Goal: Task Accomplishment & Management: Use online tool/utility

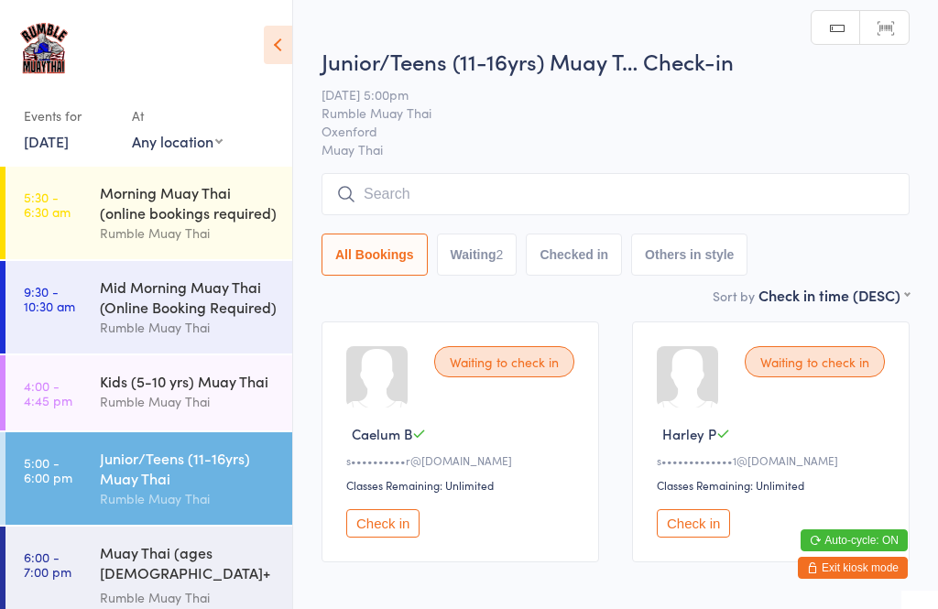
click at [500, 206] on input "search" at bounding box center [615, 194] width 588 height 42
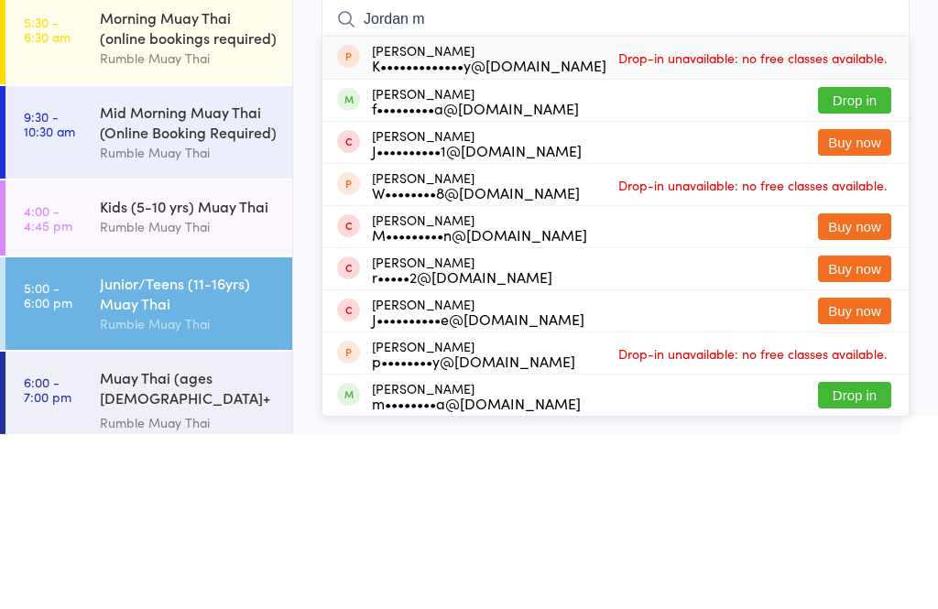
type input "Jordan m"
click at [857, 262] on button "Drop in" at bounding box center [854, 275] width 73 height 27
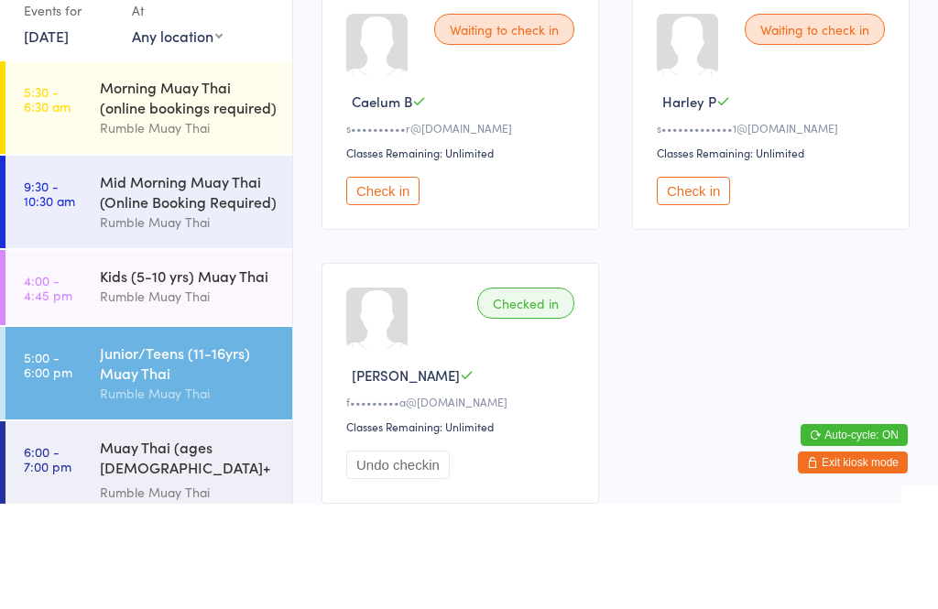
scroll to position [40, 0]
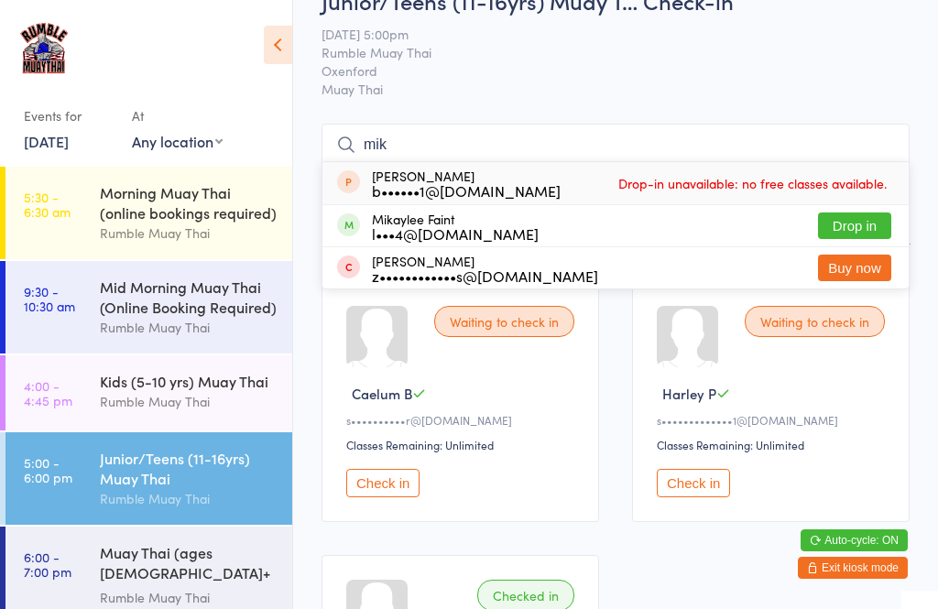
type input "mik"
click at [859, 233] on button "Drop in" at bounding box center [854, 225] width 73 height 27
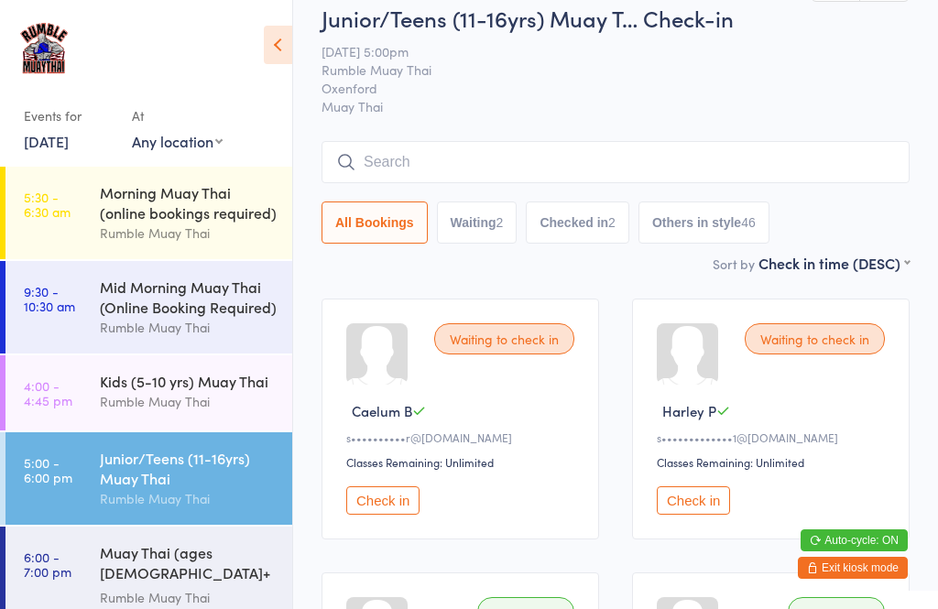
scroll to position [0, 0]
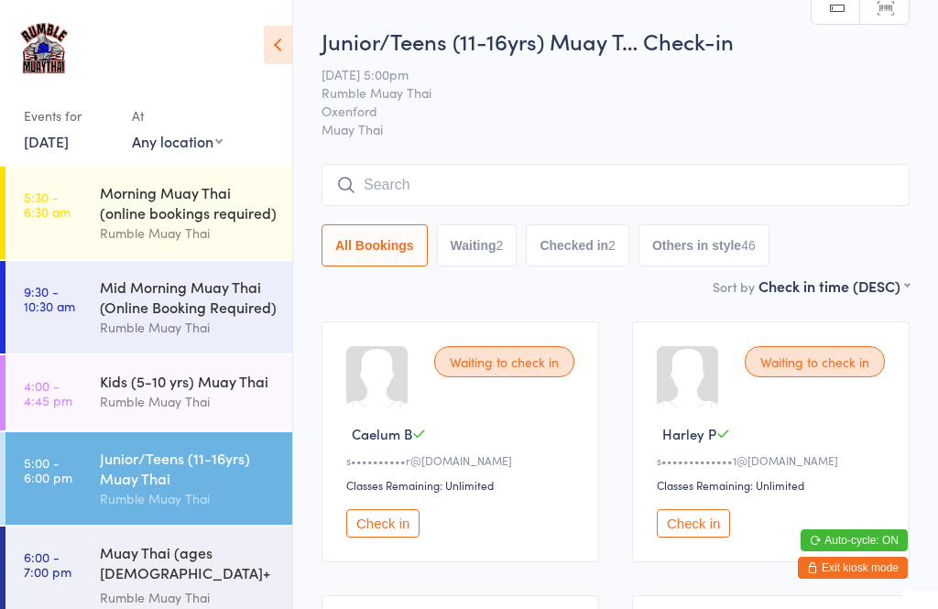
click at [143, 405] on div "Rumble Muay Thai" at bounding box center [188, 401] width 177 height 21
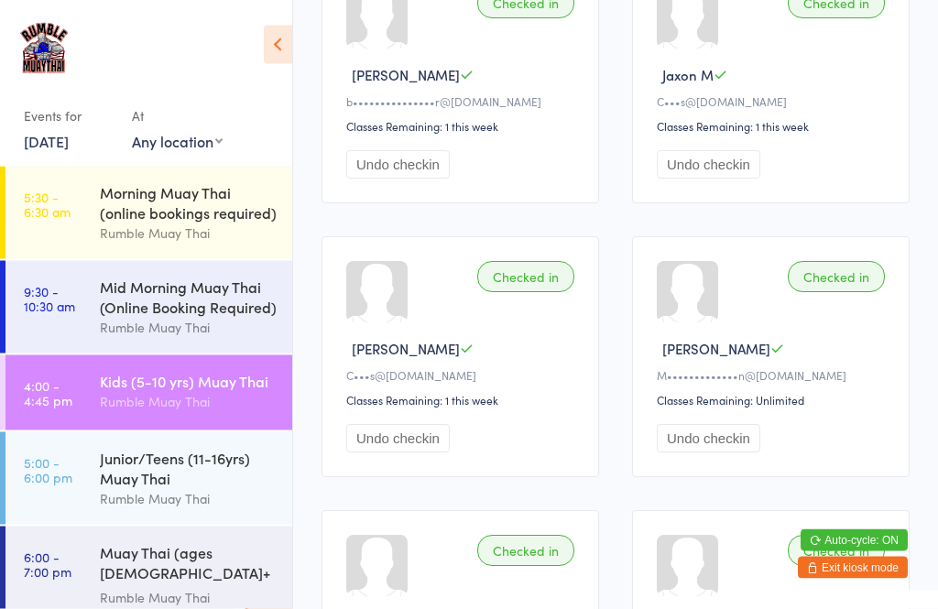
scroll to position [359, 0]
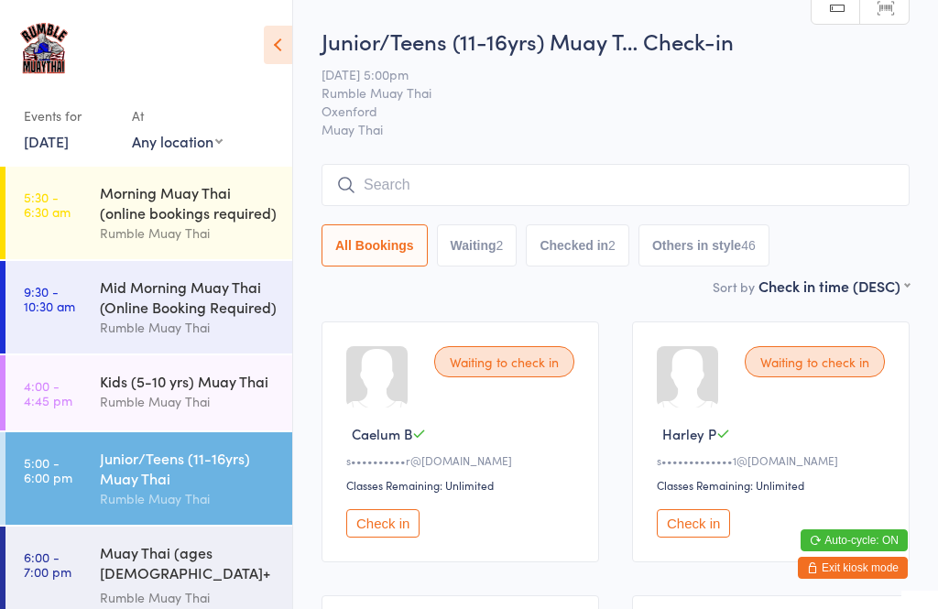
click at [491, 222] on div "All Bookings Waiting 2 Checked in 2 Others in style 46" at bounding box center [615, 215] width 588 height 103
click at [509, 182] on input "search" at bounding box center [615, 185] width 588 height 42
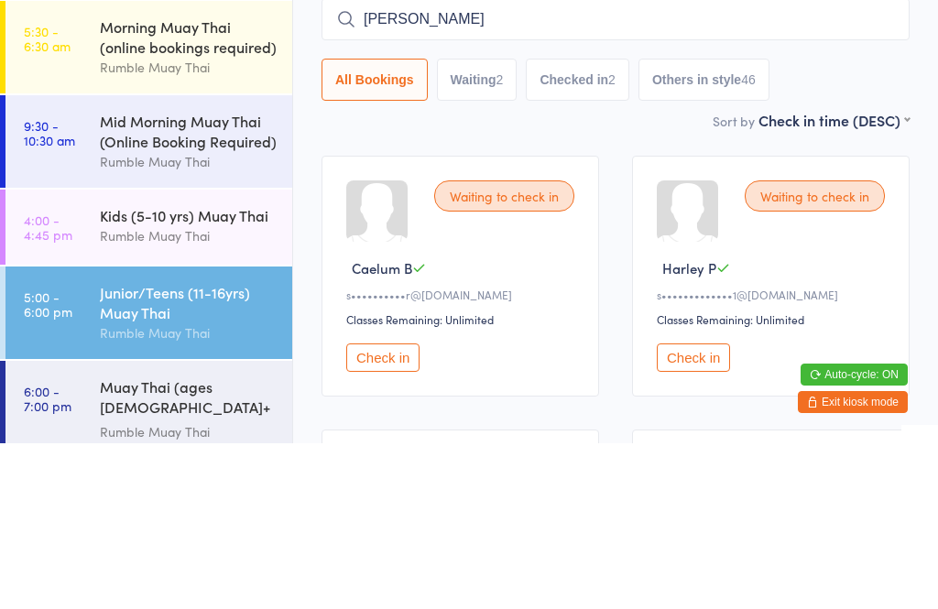
type input "Franki"
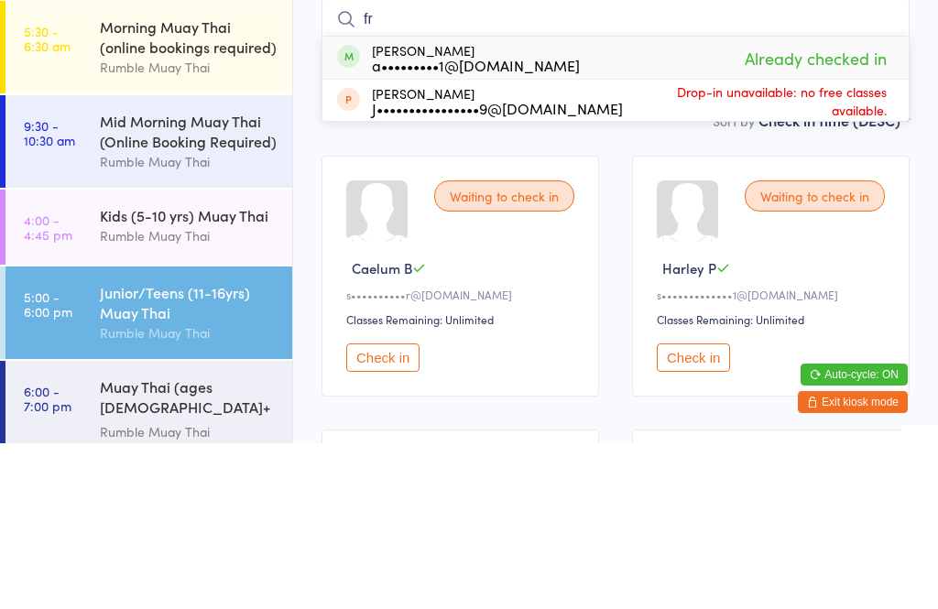
type input "f"
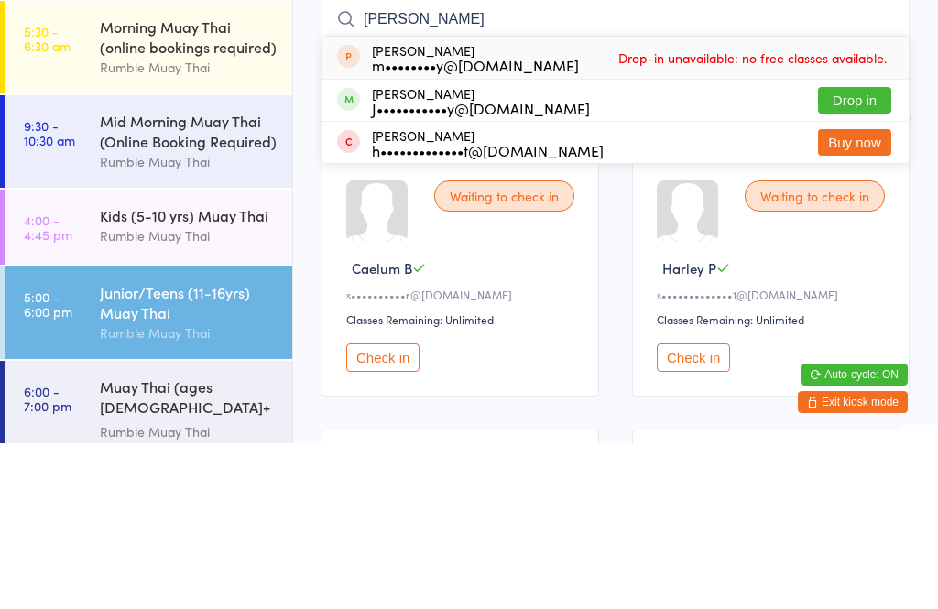
type input "[PERSON_NAME]"
click at [858, 253] on button "Drop in" at bounding box center [854, 266] width 73 height 27
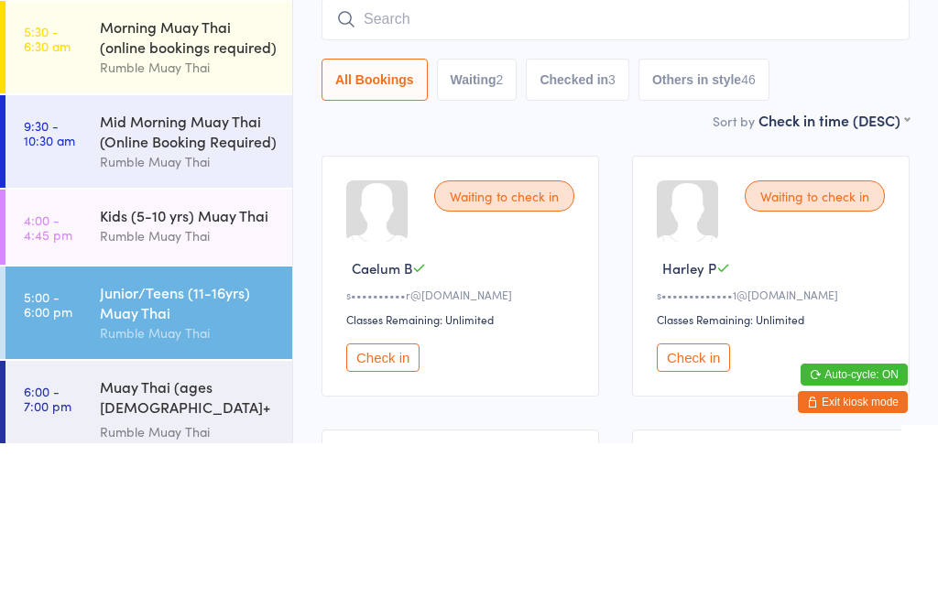
scroll to position [166, 0]
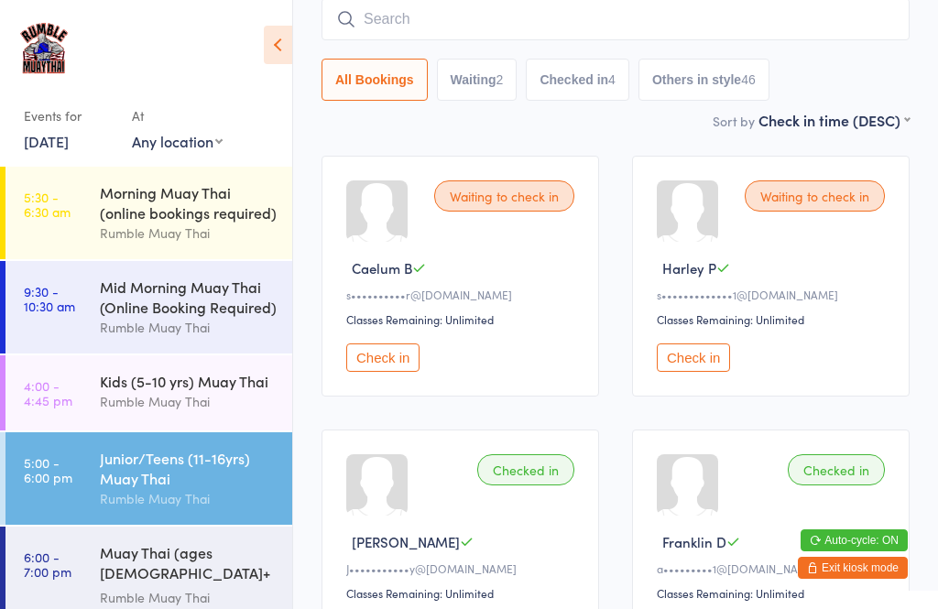
click at [396, 355] on button "Check in" at bounding box center [382, 357] width 73 height 28
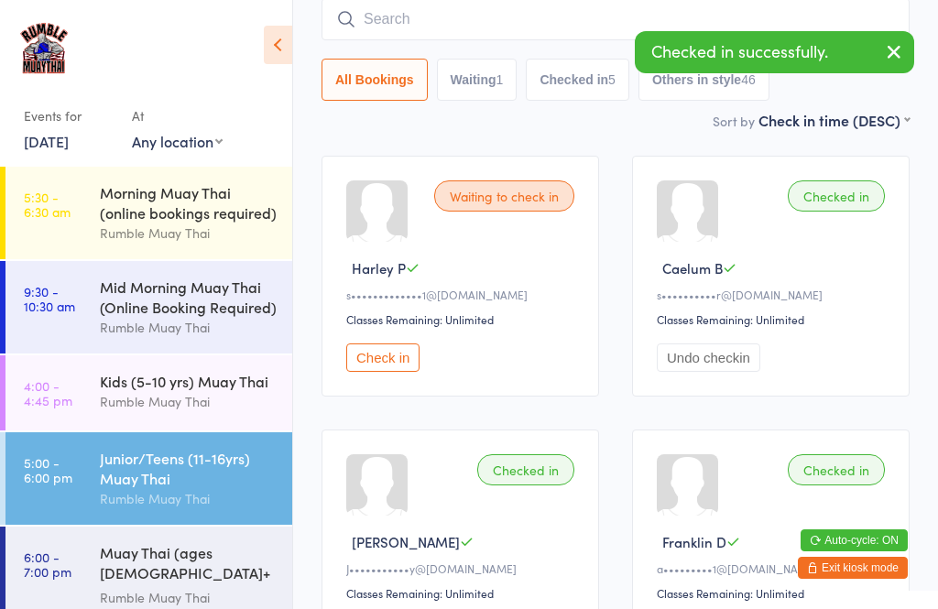
click at [467, 27] on input "search" at bounding box center [615, 19] width 588 height 42
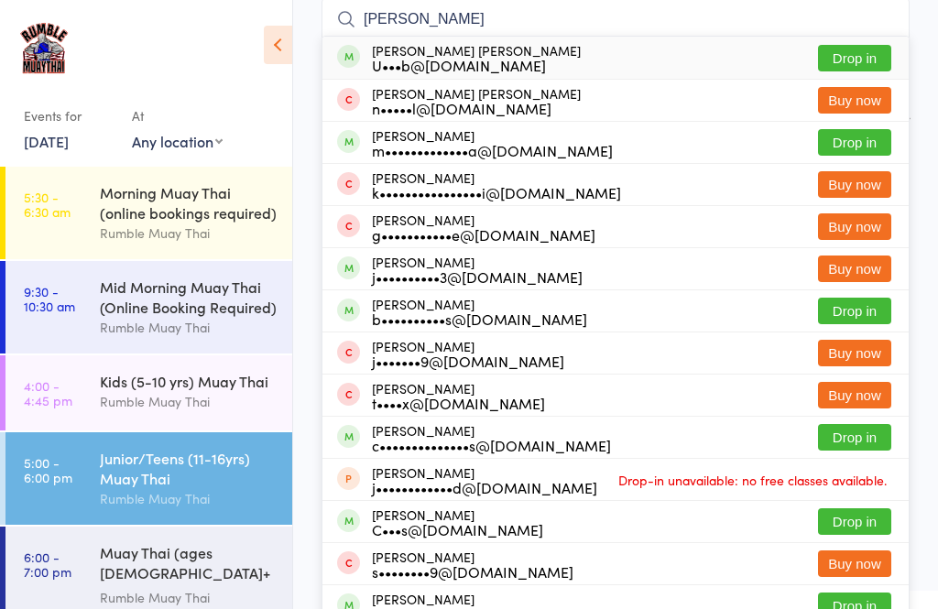
type input "[PERSON_NAME]"
click at [862, 53] on button "Drop in" at bounding box center [854, 58] width 73 height 27
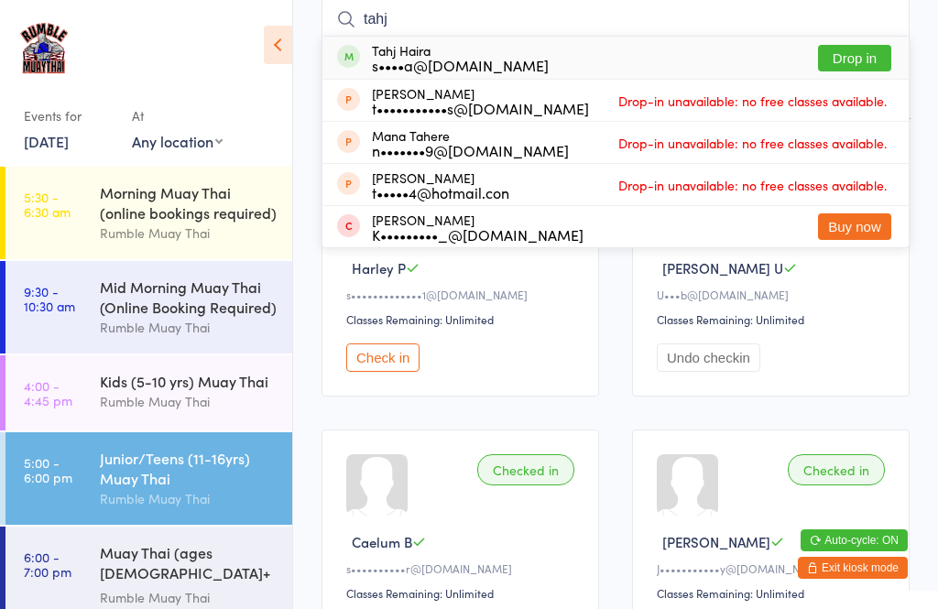
type input "tahj"
click at [871, 63] on button "Drop in" at bounding box center [854, 58] width 73 height 27
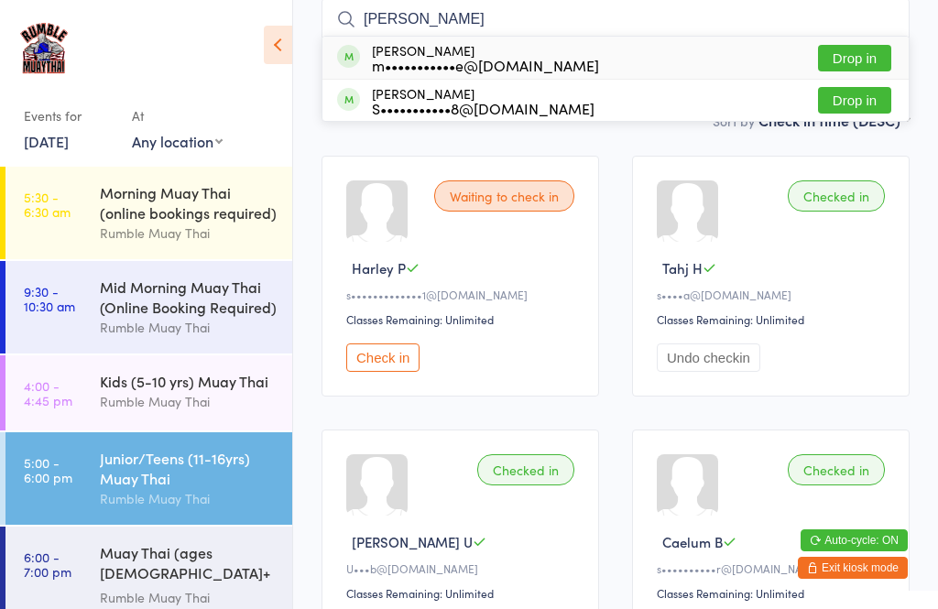
type input "[PERSON_NAME]"
click at [868, 101] on button "Drop in" at bounding box center [854, 100] width 73 height 27
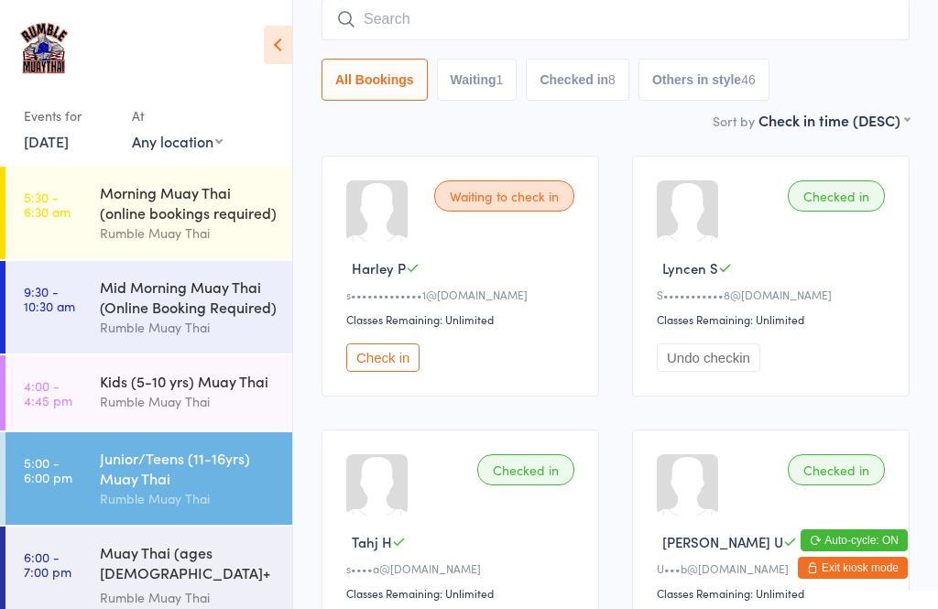
click at [611, 17] on input "search" at bounding box center [615, 19] width 588 height 42
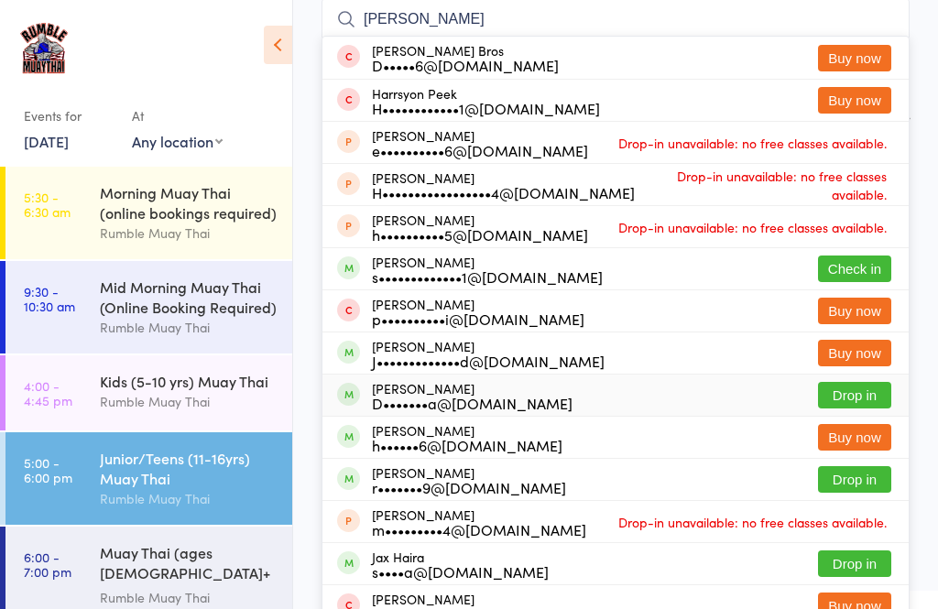
type input "[PERSON_NAME]"
click at [906, 386] on div "[PERSON_NAME] D•••••••a@[DOMAIN_NAME] Drop in" at bounding box center [615, 394] width 586 height 41
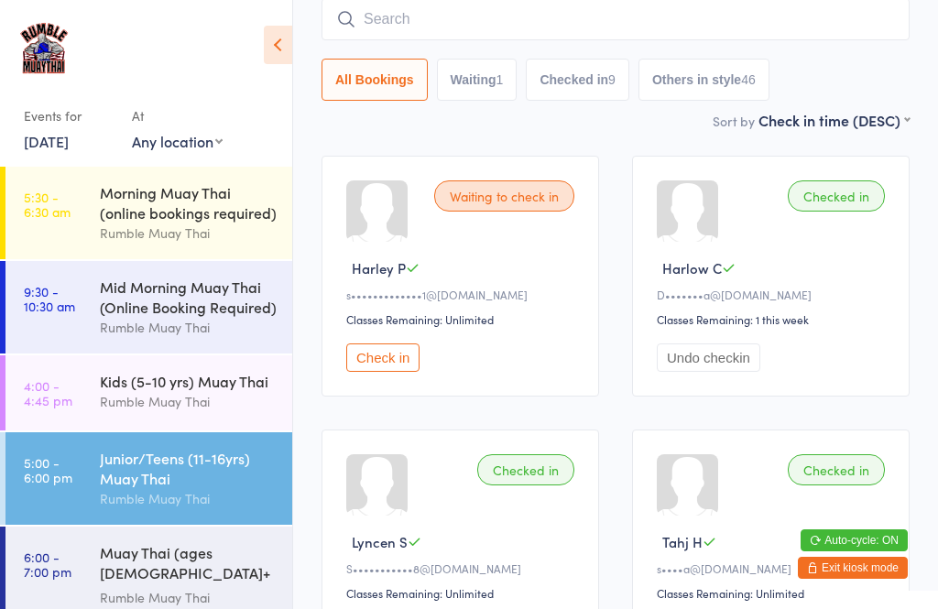
click at [897, 276] on div "Checked in Harlow C D•••••••a@[DOMAIN_NAME] Classes Remaining: 1 this week Undo…" at bounding box center [770, 276] width 277 height 241
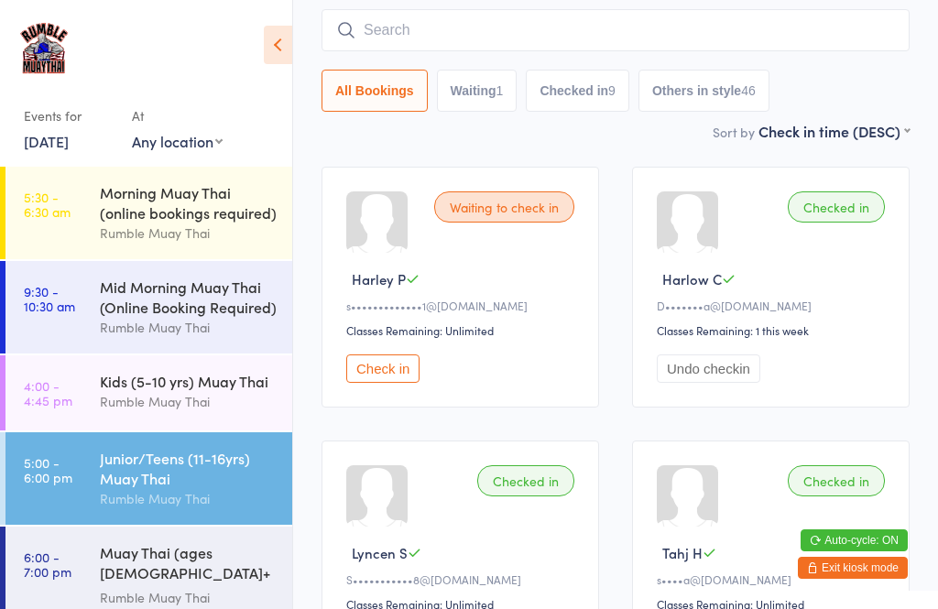
scroll to position [154, 0]
click at [411, 47] on input "search" at bounding box center [615, 31] width 588 height 42
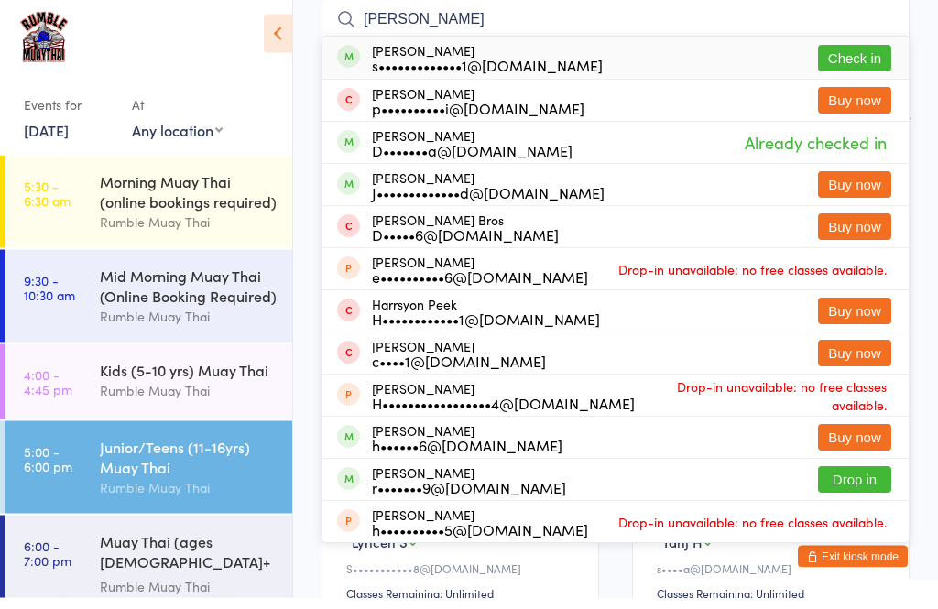
type input "[PERSON_NAME]"
click at [869, 57] on button "Check in" at bounding box center [854, 70] width 73 height 27
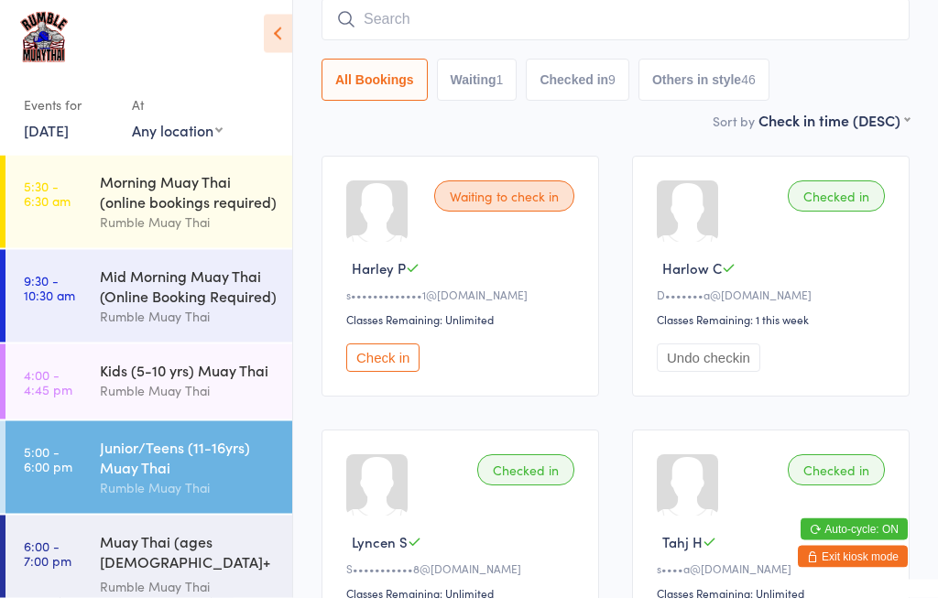
scroll to position [166, 0]
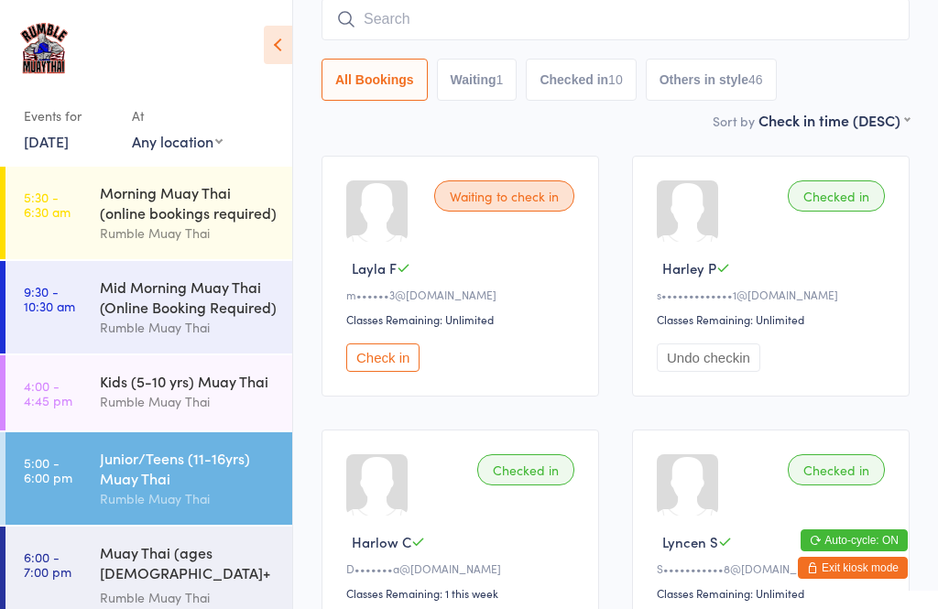
click at [368, 5] on input "search" at bounding box center [615, 19] width 588 height 42
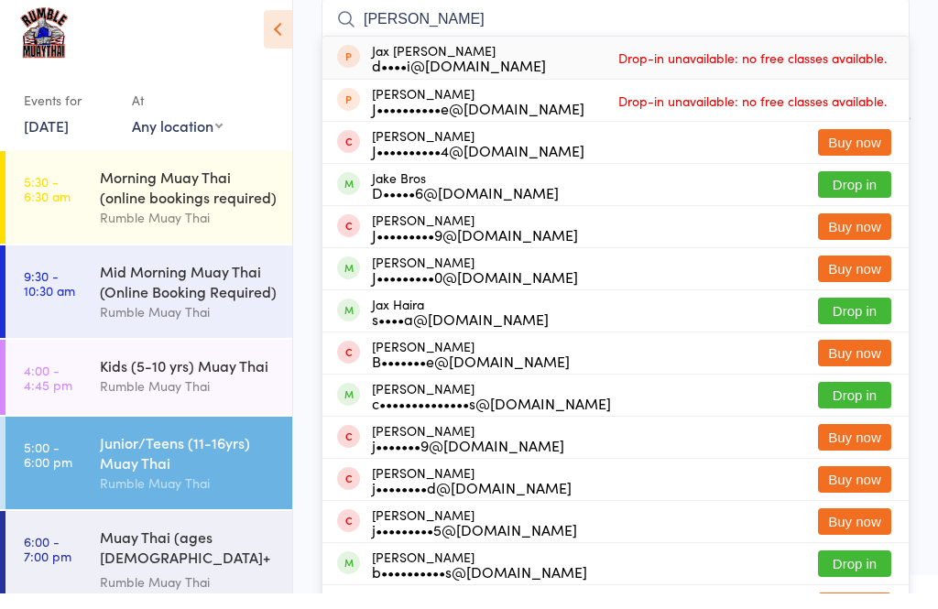
scroll to position [149, 0]
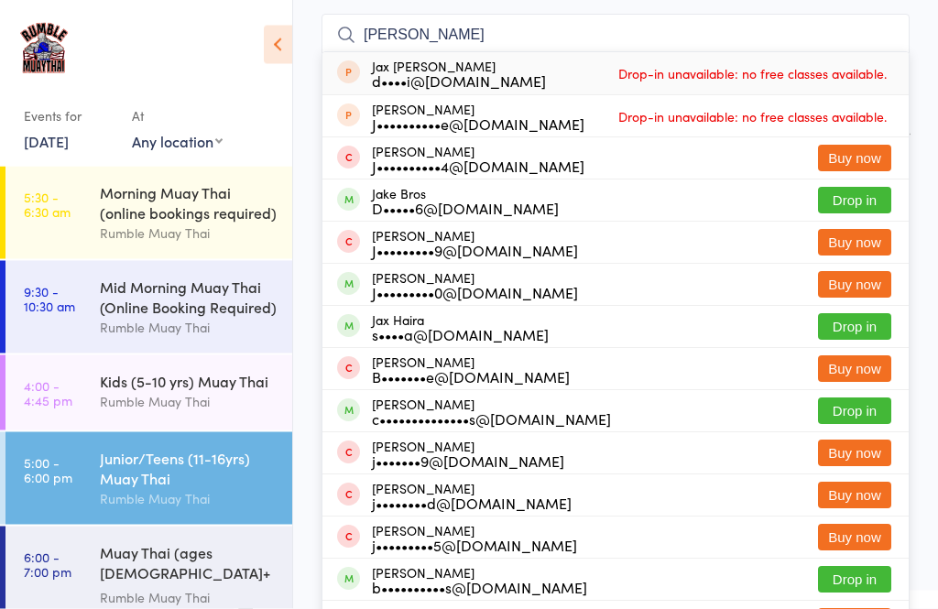
type input "[PERSON_NAME]"
click at [861, 201] on button "Drop in" at bounding box center [854, 201] width 73 height 27
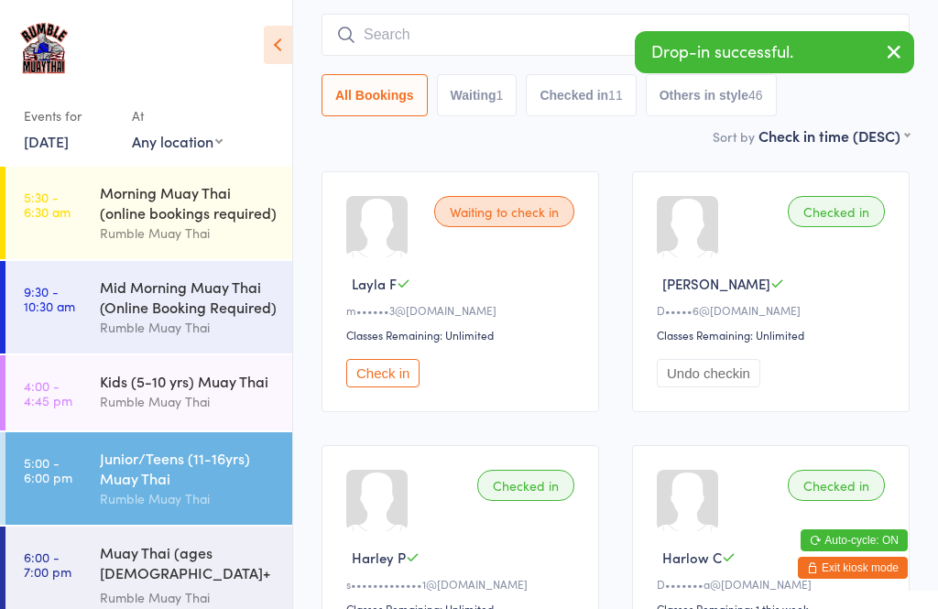
click at [360, 27] on input "search" at bounding box center [615, 35] width 588 height 42
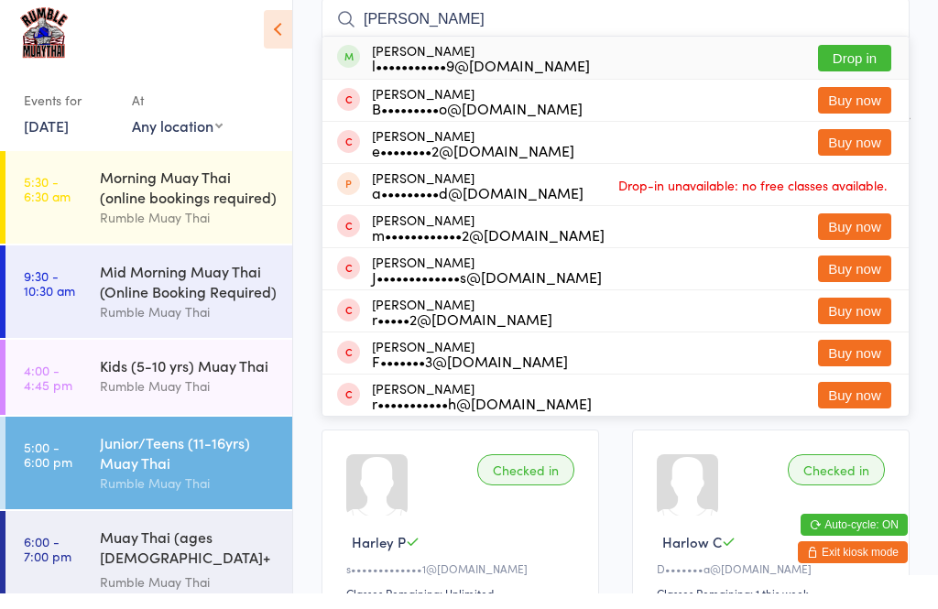
type input "[PERSON_NAME]"
click at [834, 60] on button "Drop in" at bounding box center [854, 73] width 73 height 27
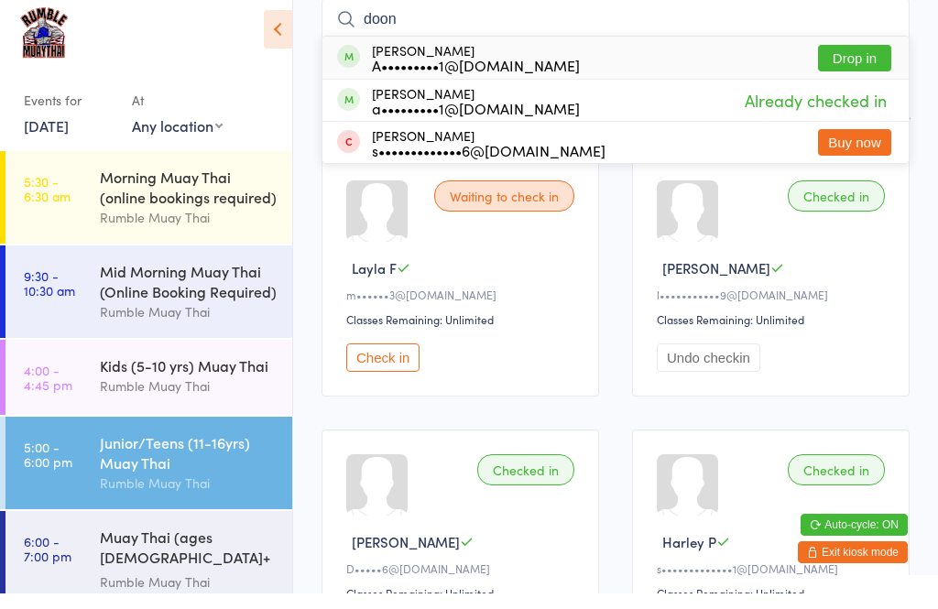
type input "doon"
click at [851, 60] on button "Drop in" at bounding box center [854, 73] width 73 height 27
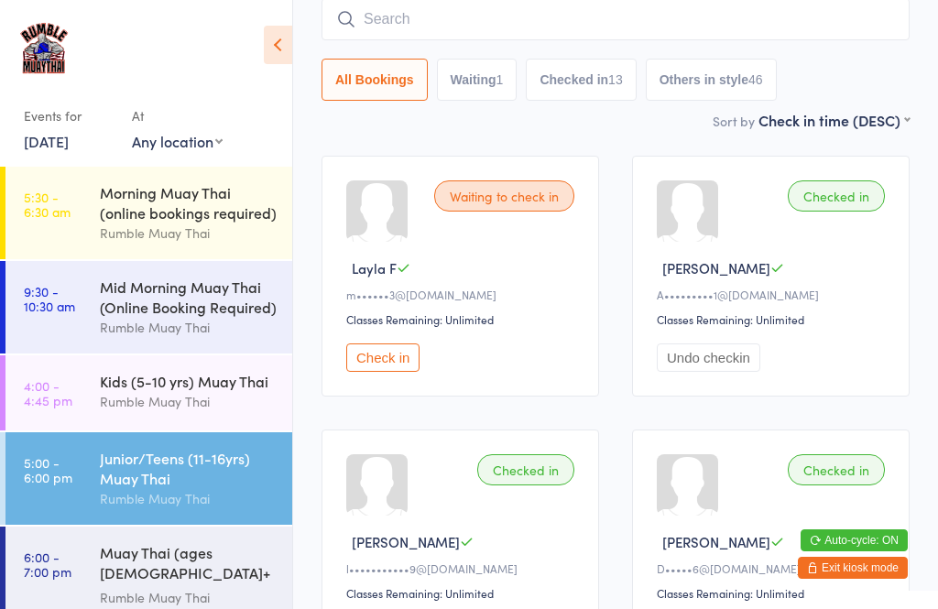
click at [521, 17] on input "search" at bounding box center [615, 19] width 588 height 42
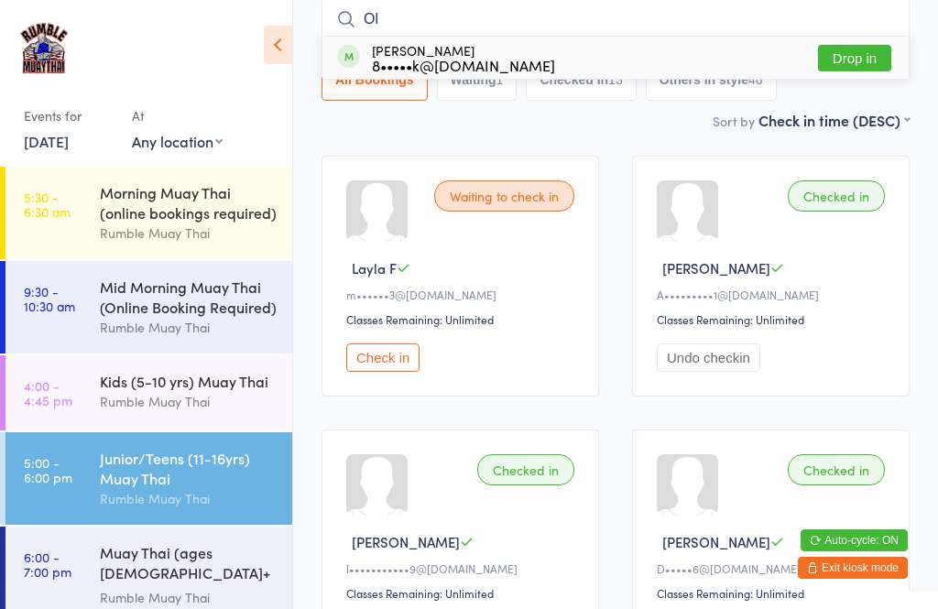
type input "Ol"
click at [858, 58] on button "Drop in" at bounding box center [854, 58] width 73 height 27
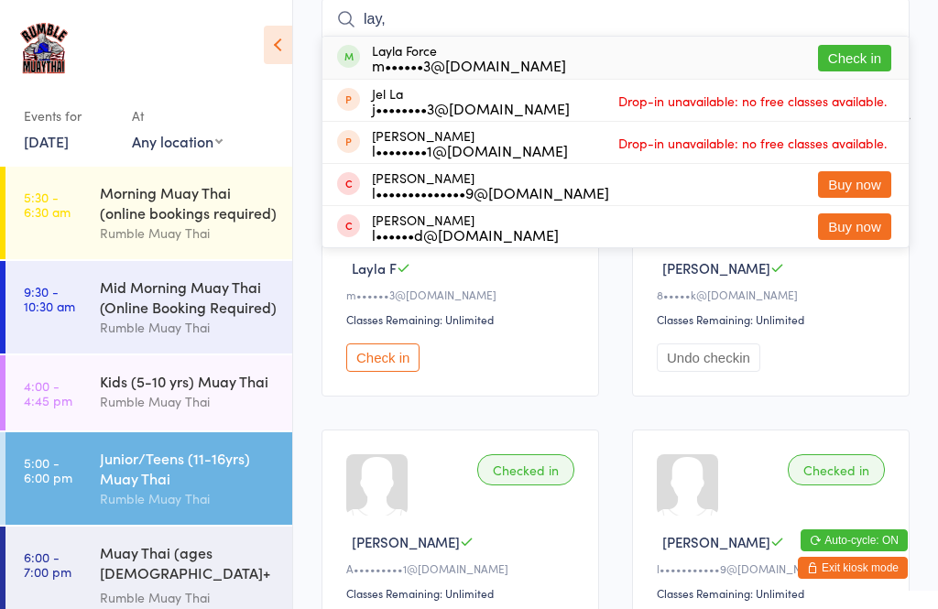
type input "lay,"
click at [869, 71] on button "Check in" at bounding box center [854, 58] width 73 height 27
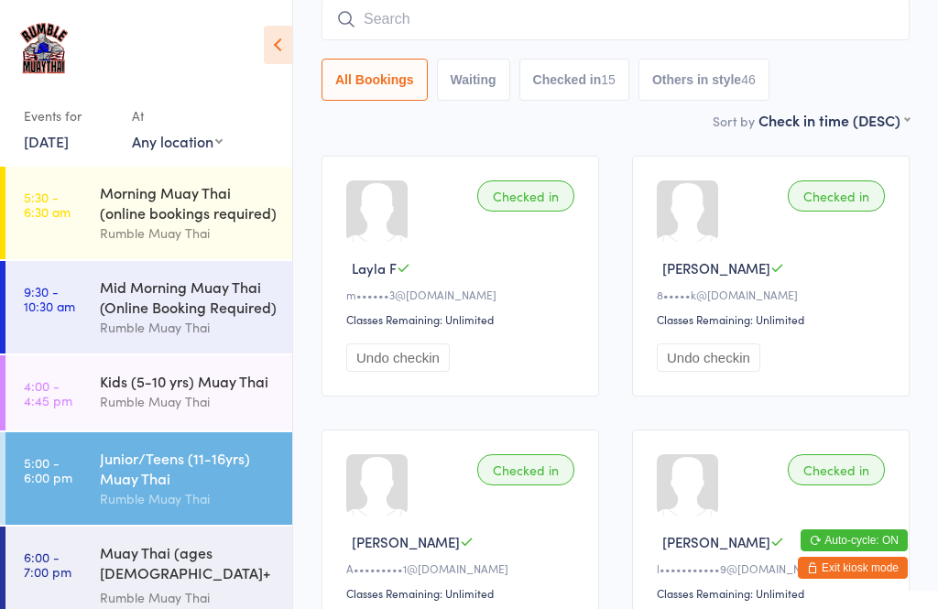
click at [603, 20] on input "search" at bounding box center [615, 19] width 588 height 42
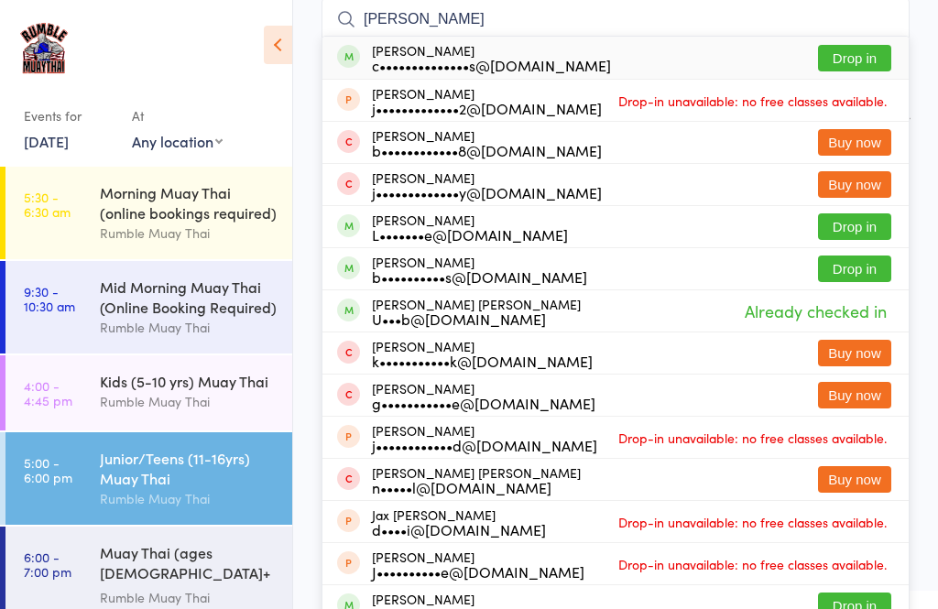
type input "[PERSON_NAME]"
click at [858, 228] on button "Drop in" at bounding box center [854, 226] width 73 height 27
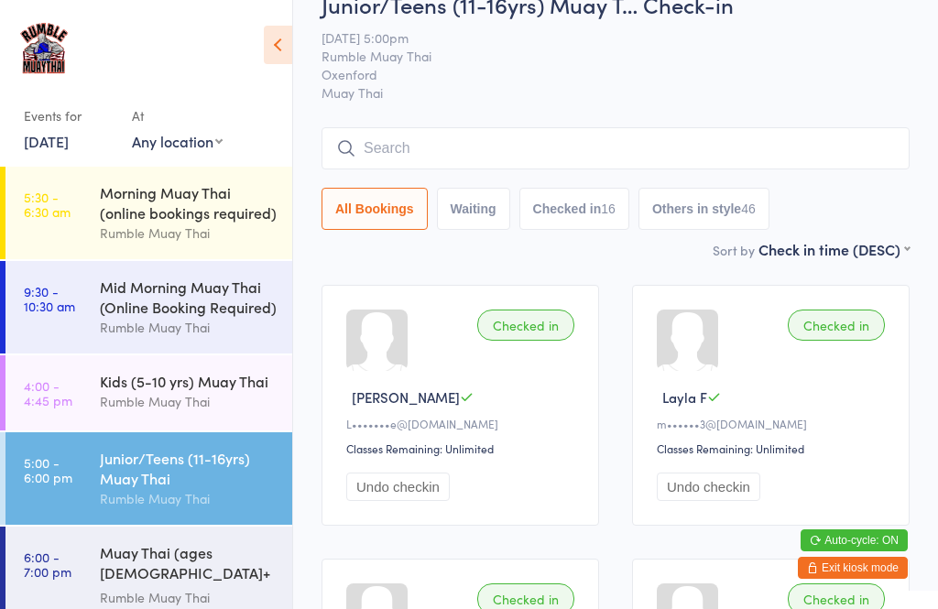
scroll to position [0, 0]
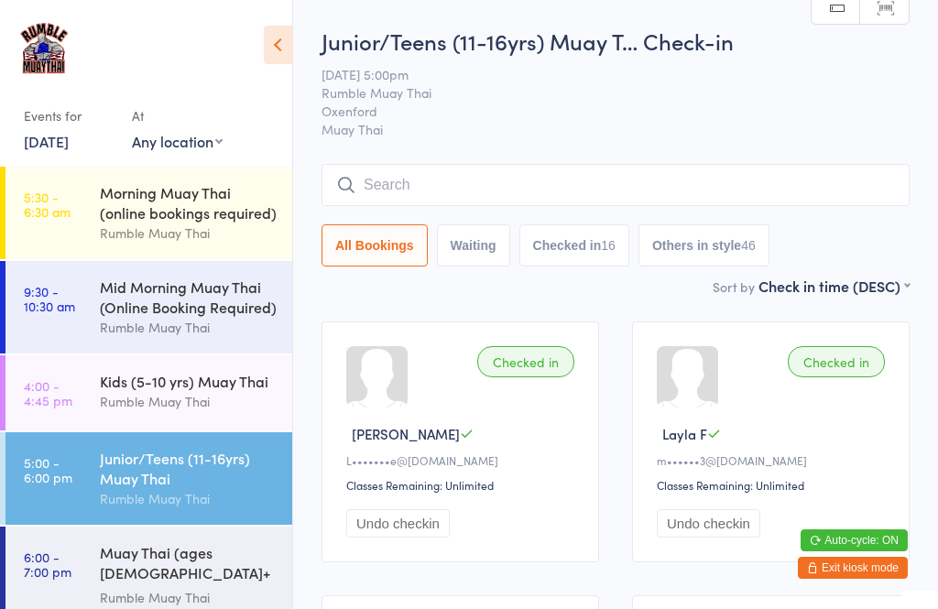
click at [397, 191] on input "search" at bounding box center [615, 185] width 588 height 42
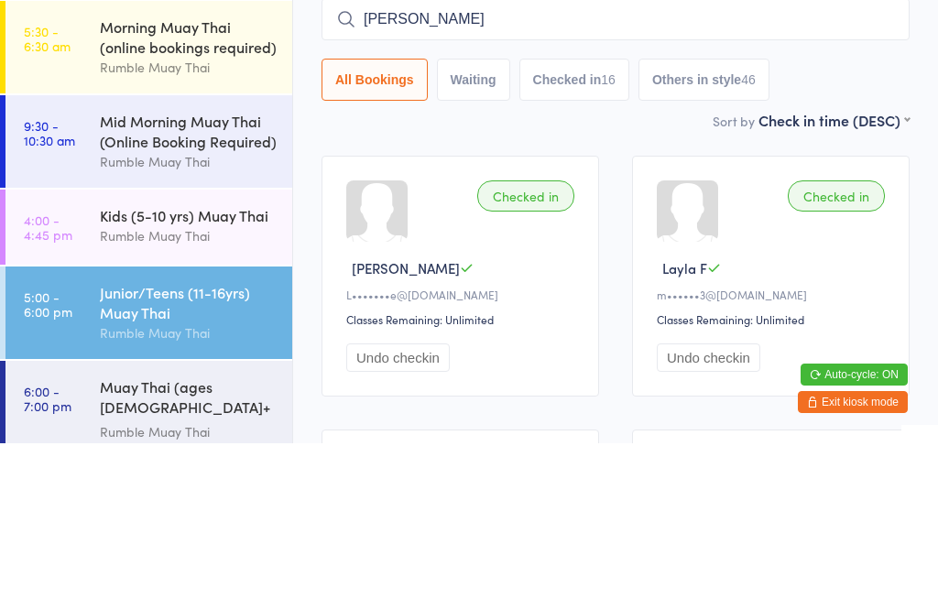
scroll to position [166, 0]
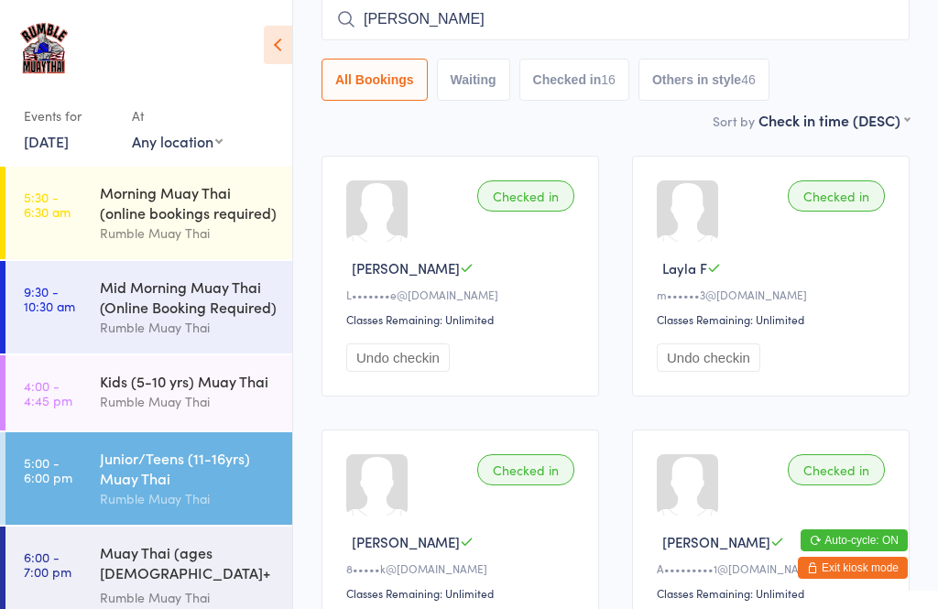
click at [446, 19] on input "[PERSON_NAME]" at bounding box center [615, 19] width 588 height 42
click at [342, 130] on div "Sort by Check in time (DESC) First name (ASC) First name (DESC) Last name (ASC)…" at bounding box center [615, 120] width 588 height 20
click at [463, 37] on input "[PERSON_NAME]" at bounding box center [615, 19] width 588 height 42
type input "H"
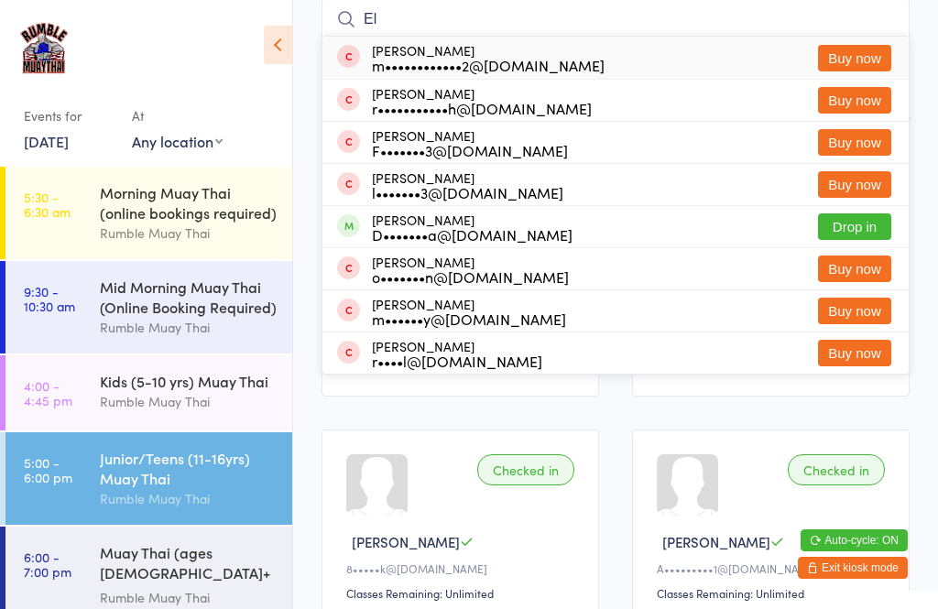
type input "E"
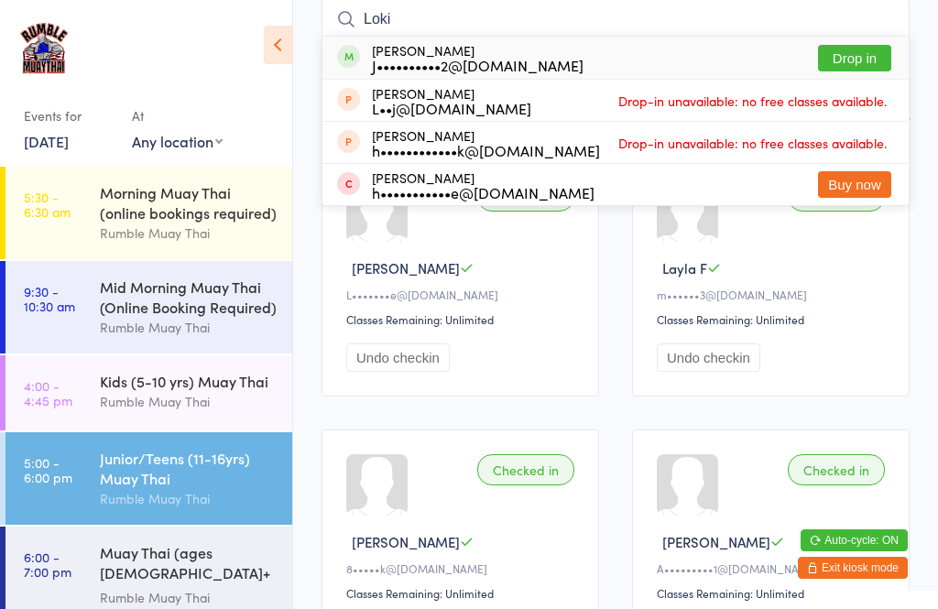
type input "Loki"
click at [864, 64] on button "Drop in" at bounding box center [854, 58] width 73 height 27
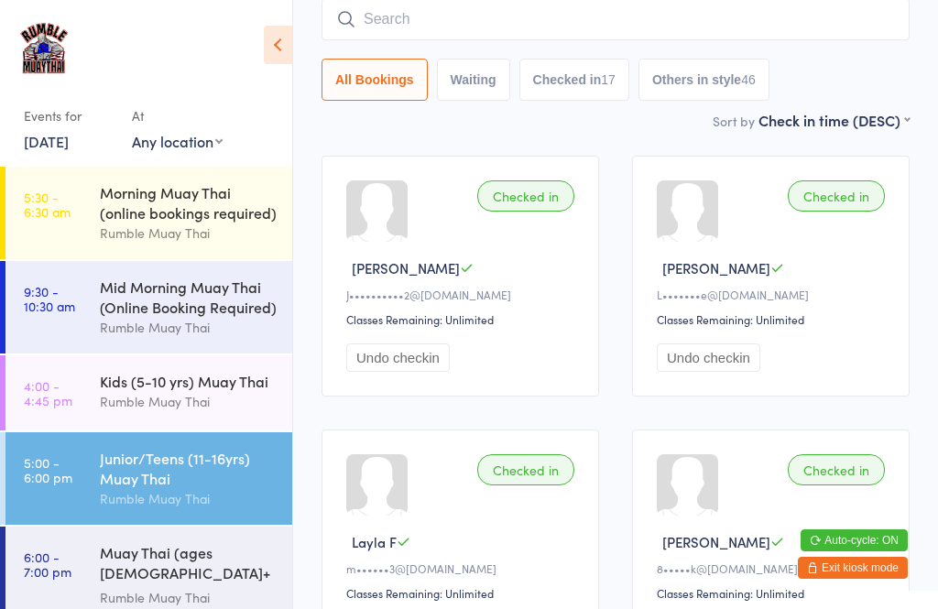
click at [603, 15] on input "search" at bounding box center [615, 19] width 588 height 42
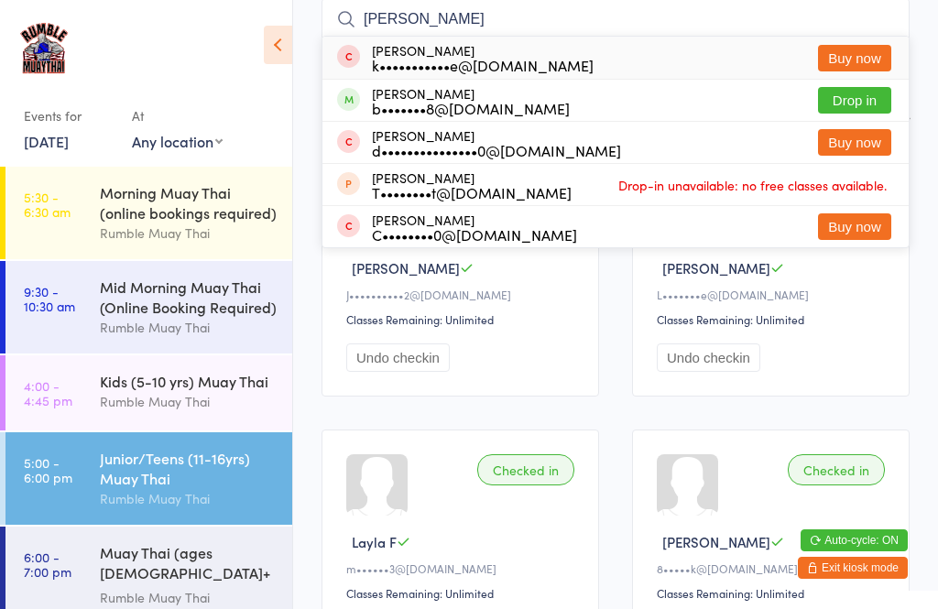
type input "[PERSON_NAME]"
click at [853, 101] on button "Drop in" at bounding box center [854, 100] width 73 height 27
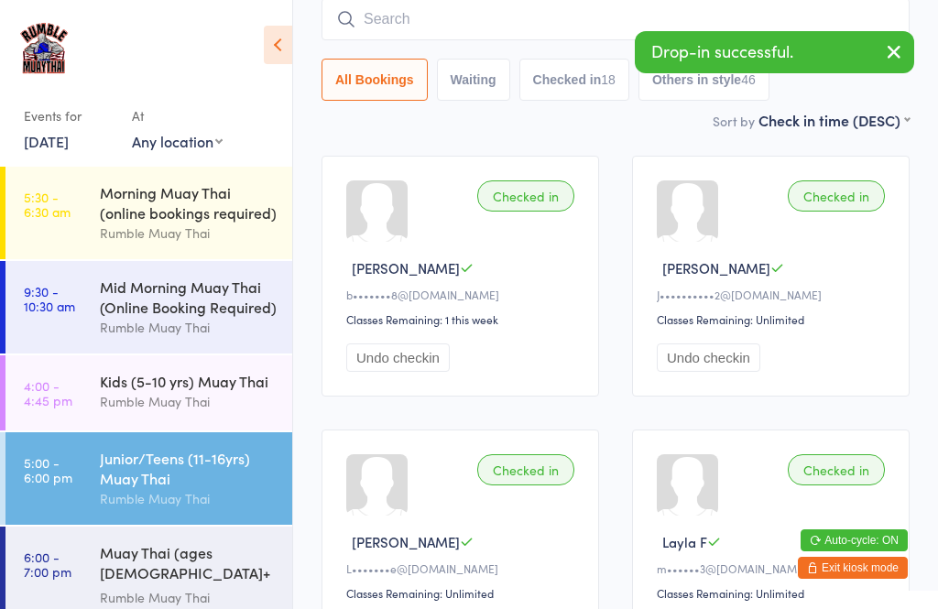
click at [430, 40] on input "search" at bounding box center [615, 19] width 588 height 42
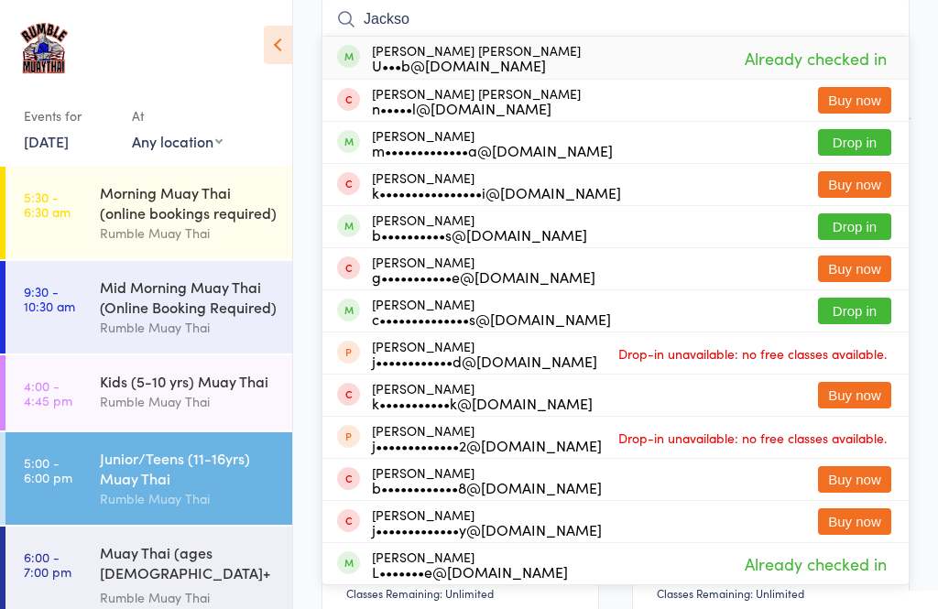
type input "Jackso"
click at [864, 140] on button "Drop in" at bounding box center [854, 142] width 73 height 27
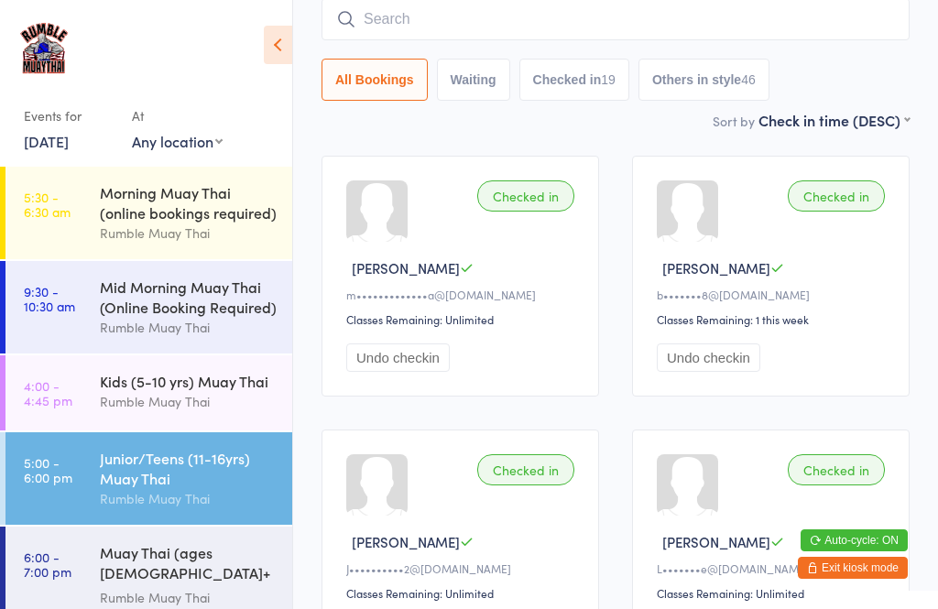
click at [166, 587] on div "Rumble Muay Thai" at bounding box center [188, 597] width 177 height 21
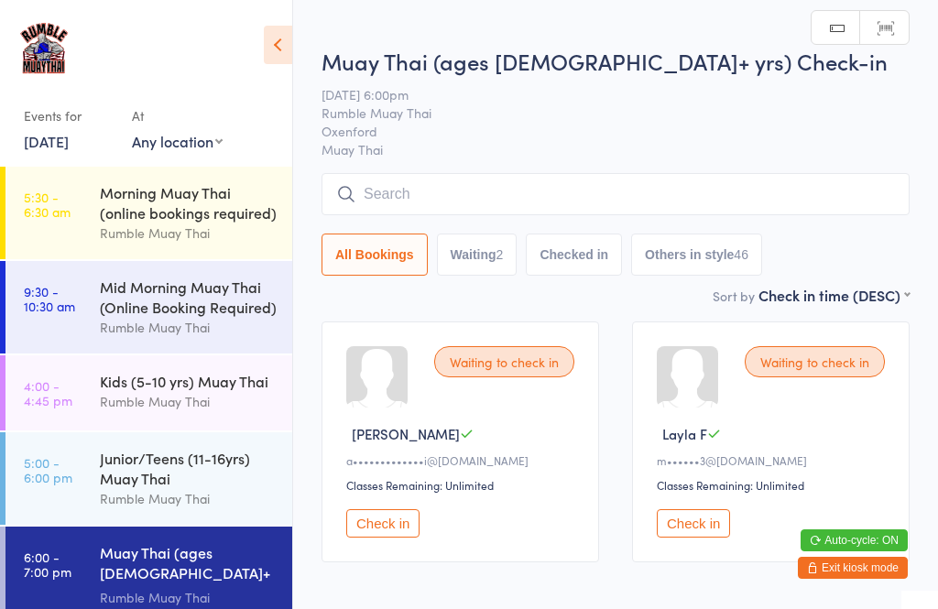
click at [538, 204] on input "search" at bounding box center [615, 194] width 588 height 42
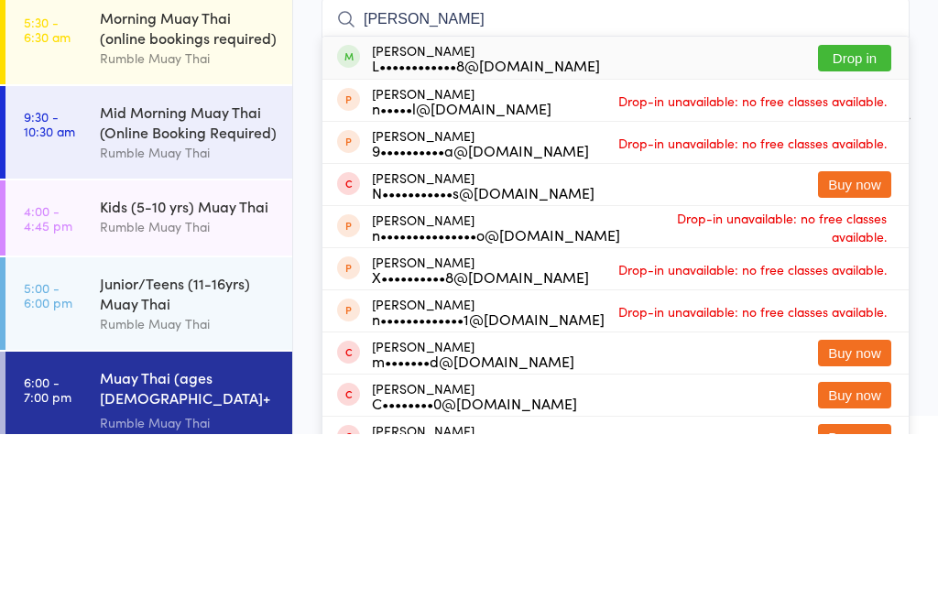
type input "[PERSON_NAME]"
click at [504, 233] on div "L••••••••••••8@[DOMAIN_NAME]" at bounding box center [486, 240] width 228 height 15
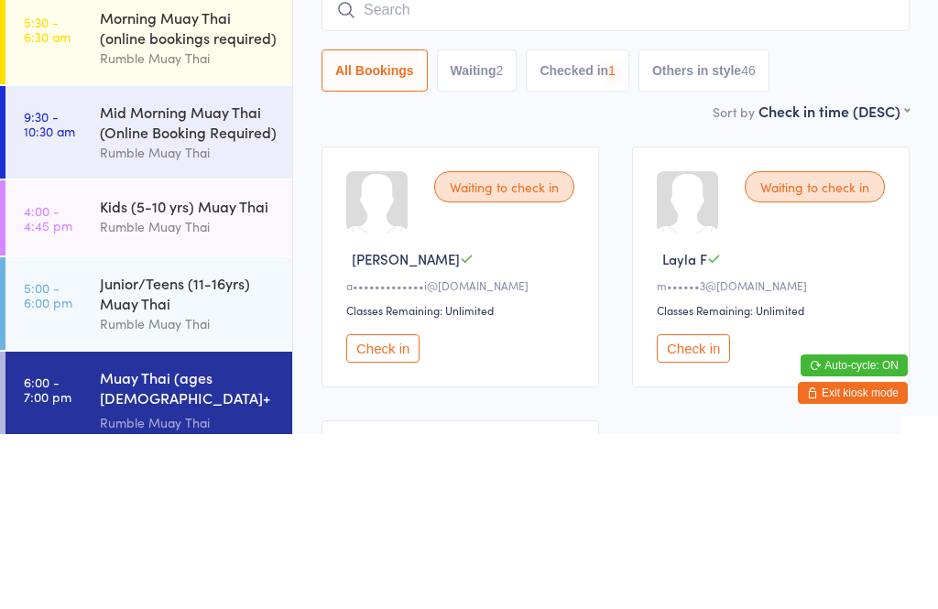
click at [241, 371] on div "Kids (5-10 yrs) Muay Thai" at bounding box center [188, 381] width 177 height 20
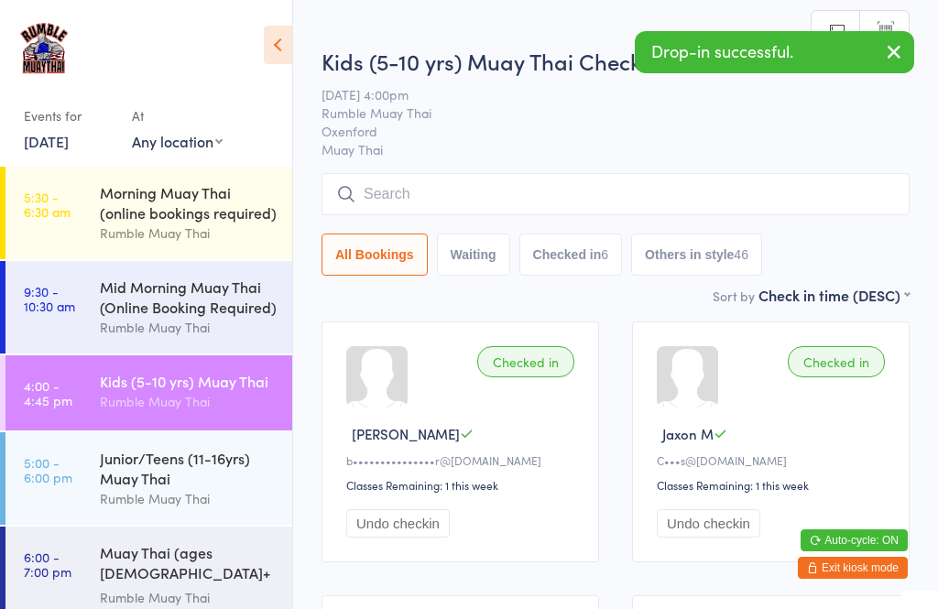
click at [215, 487] on div "Junior/Teens (11-16yrs) Muay Thai" at bounding box center [188, 468] width 177 height 40
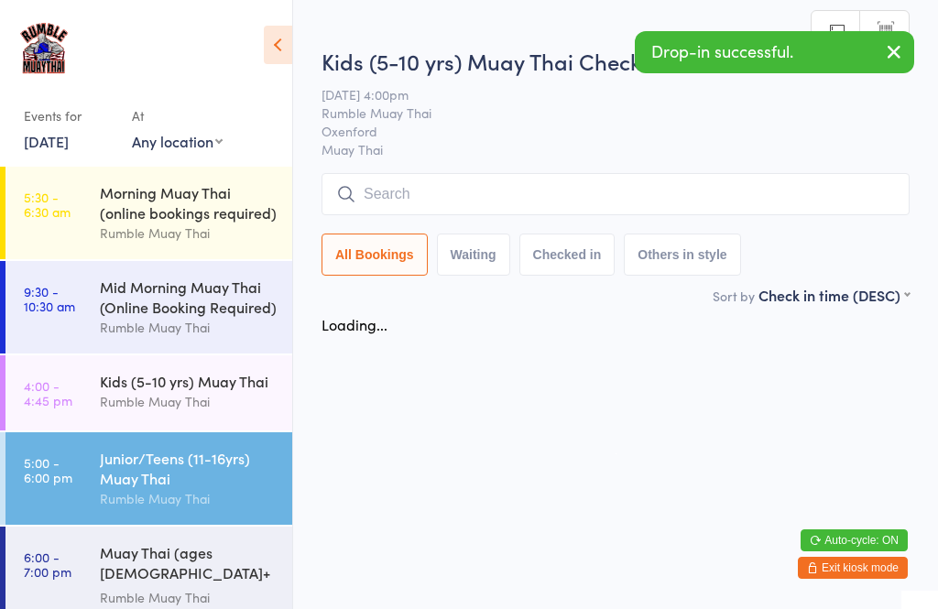
click at [494, 190] on input "search" at bounding box center [615, 194] width 588 height 42
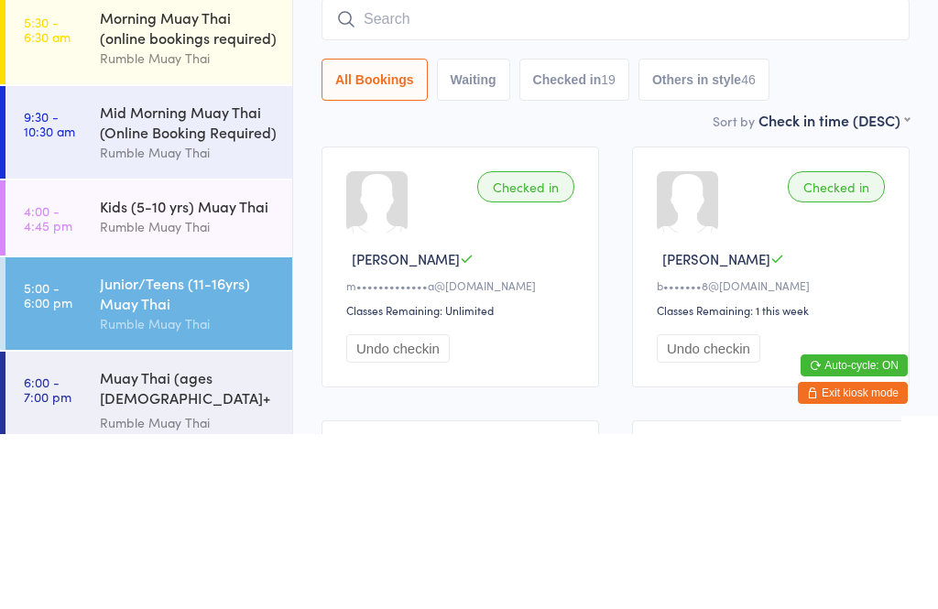
type input "N"
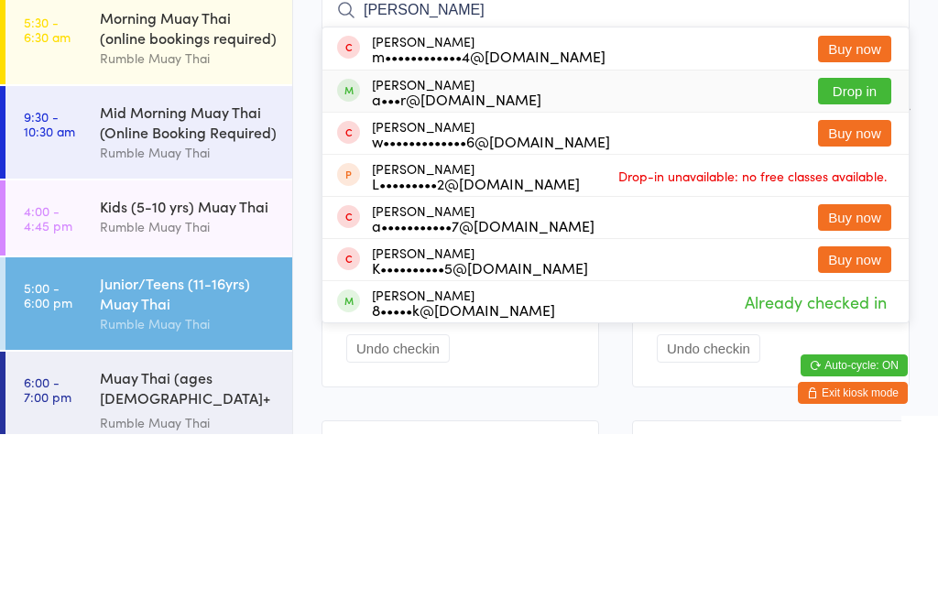
type input "[PERSON_NAME]"
click at [541, 266] on div "a•••r@[DOMAIN_NAME]" at bounding box center [456, 273] width 169 height 15
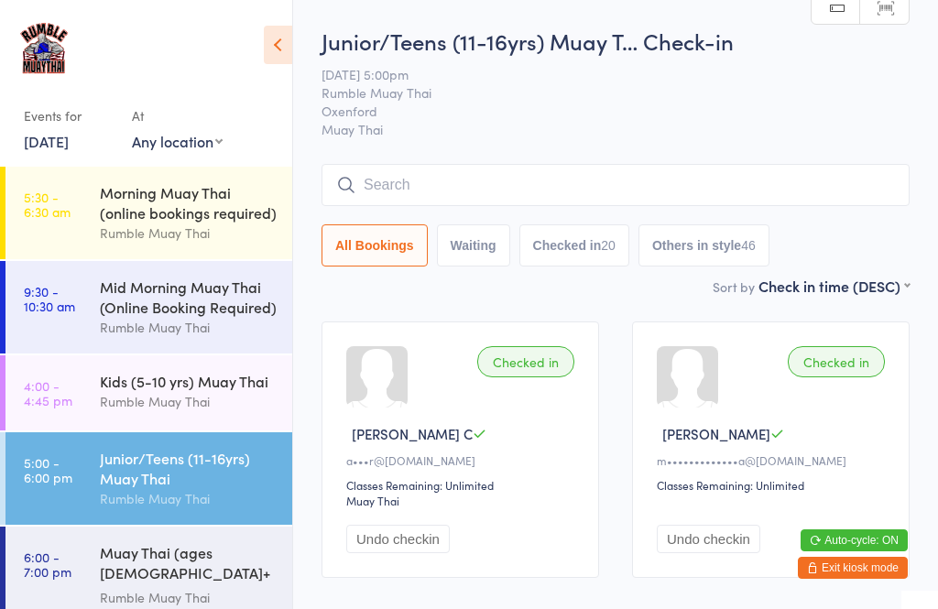
click at [699, 199] on input "search" at bounding box center [615, 185] width 588 height 42
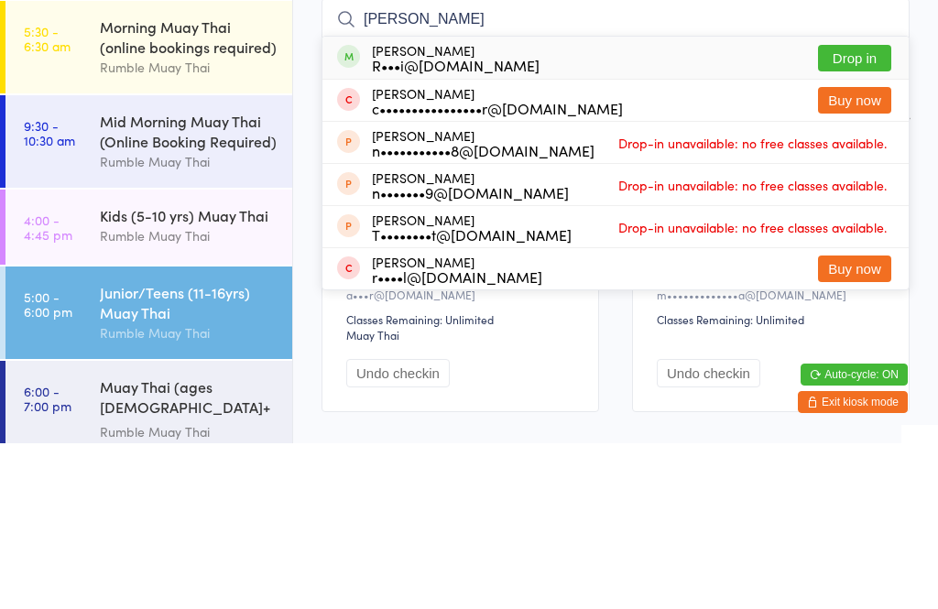
type input "[PERSON_NAME]"
click at [861, 211] on button "Drop in" at bounding box center [854, 224] width 73 height 27
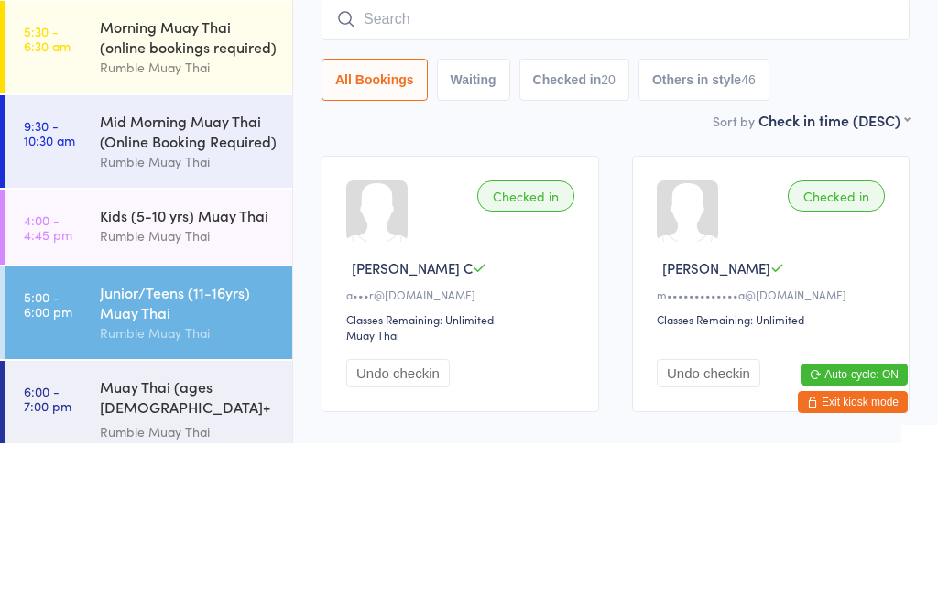
scroll to position [166, 0]
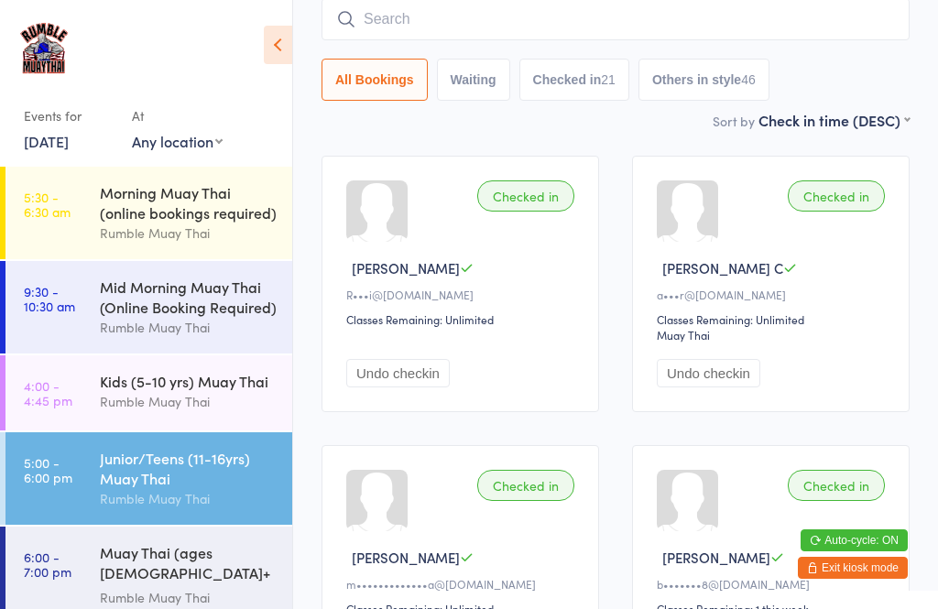
click at [203, 525] on div "Junior/Teens (11-16yrs) Muay Thai Rumble Muay Thai" at bounding box center [196, 478] width 192 height 92
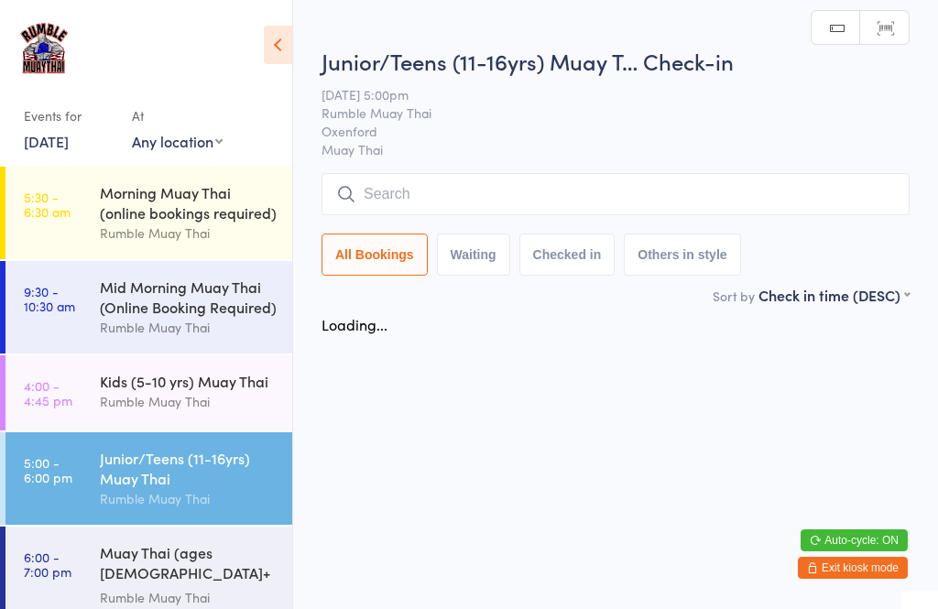
scroll to position [0, 0]
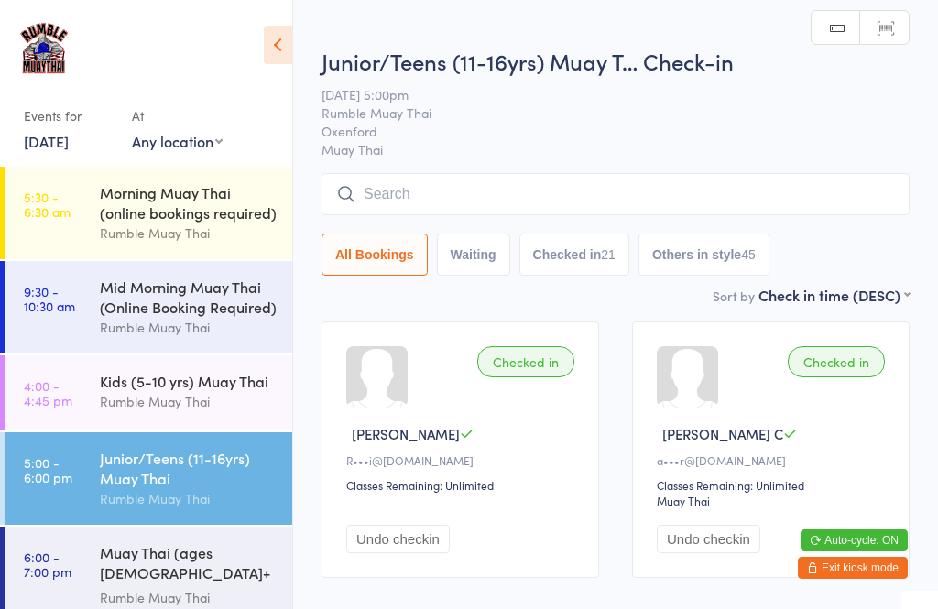
click at [521, 189] on input "search" at bounding box center [615, 194] width 588 height 42
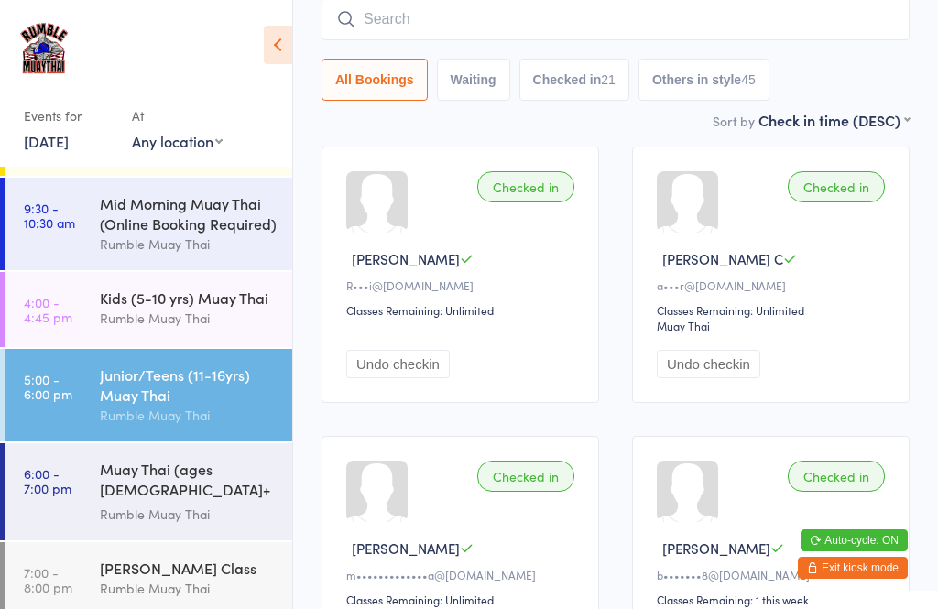
scroll to position [82, 0]
click at [184, 486] on div "Muay Thai (ages [DEMOGRAPHIC_DATA]+ yrs)" at bounding box center [188, 482] width 177 height 45
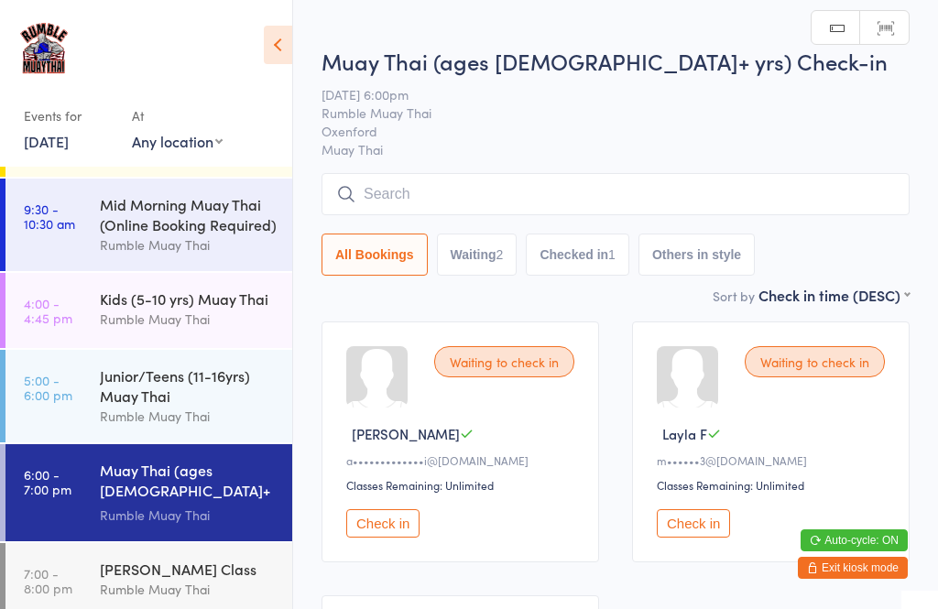
click at [564, 164] on div "Muay Thai (ages [DEMOGRAPHIC_DATA]+ yrs) Check-in [DATE] 6:00pm Rumble Muay Tha…" at bounding box center [615, 165] width 588 height 239
click at [543, 195] on input "search" at bounding box center [615, 194] width 588 height 42
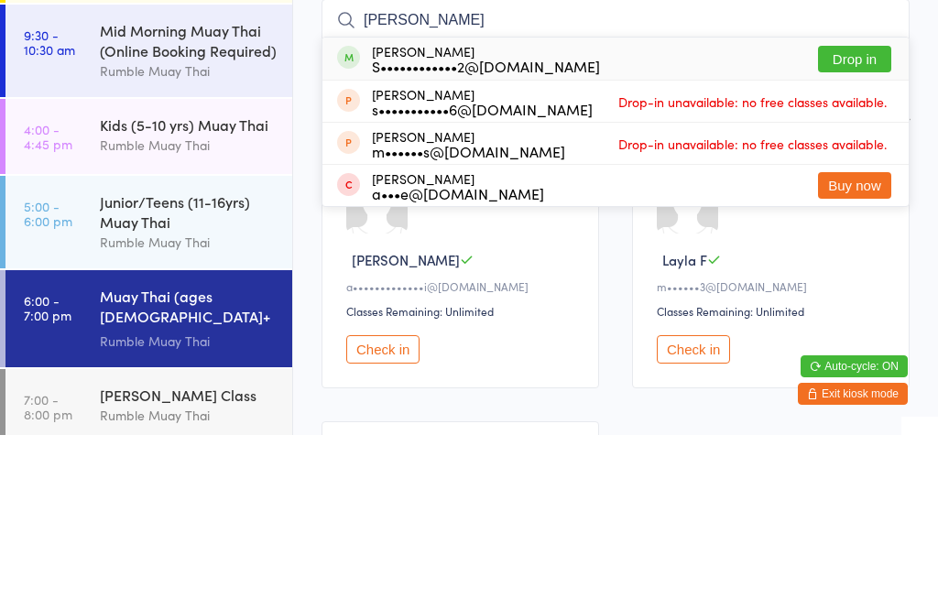
type input "[PERSON_NAME]"
click at [846, 220] on button "Drop in" at bounding box center [854, 233] width 73 height 27
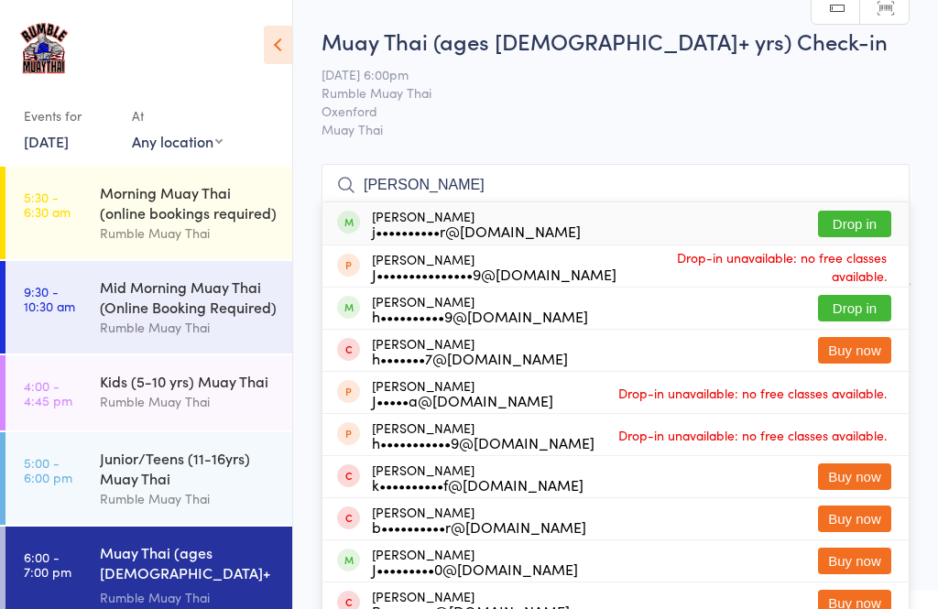
type input "[PERSON_NAME]"
click at [858, 218] on button "Drop in" at bounding box center [854, 224] width 73 height 27
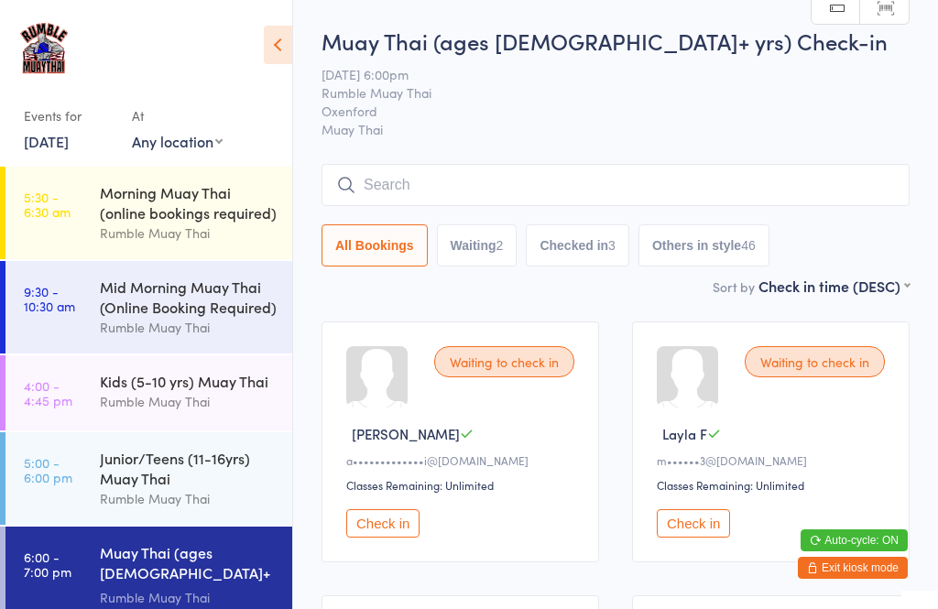
click at [433, 180] on input "search" at bounding box center [615, 185] width 588 height 42
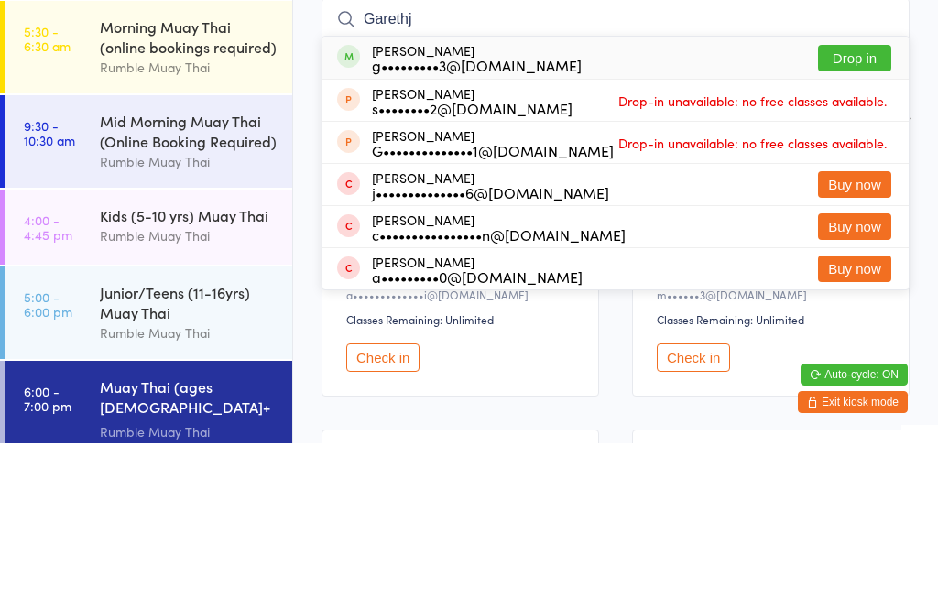
type input "Garethj"
click at [858, 211] on button "Drop in" at bounding box center [854, 224] width 73 height 27
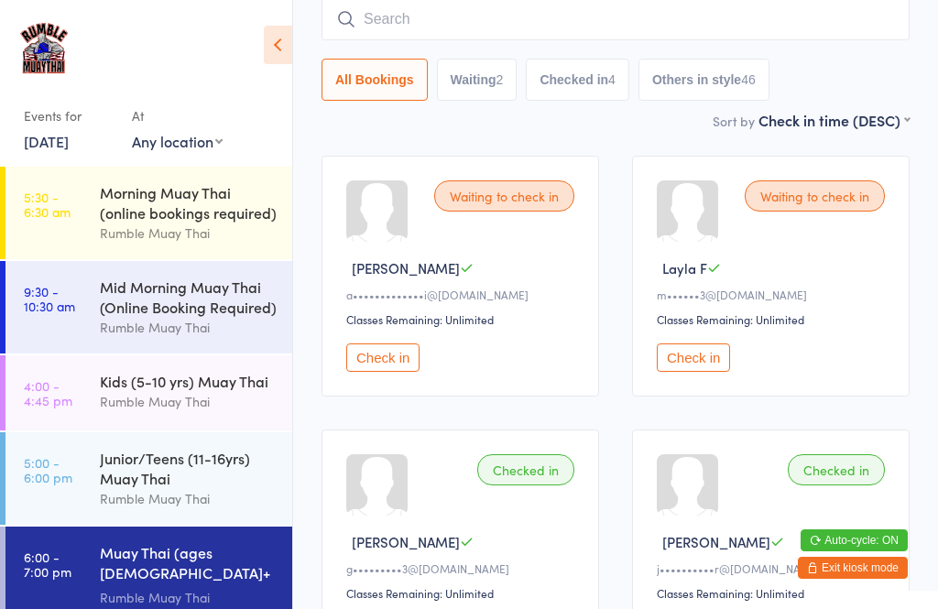
click at [518, 37] on input "search" at bounding box center [615, 19] width 588 height 42
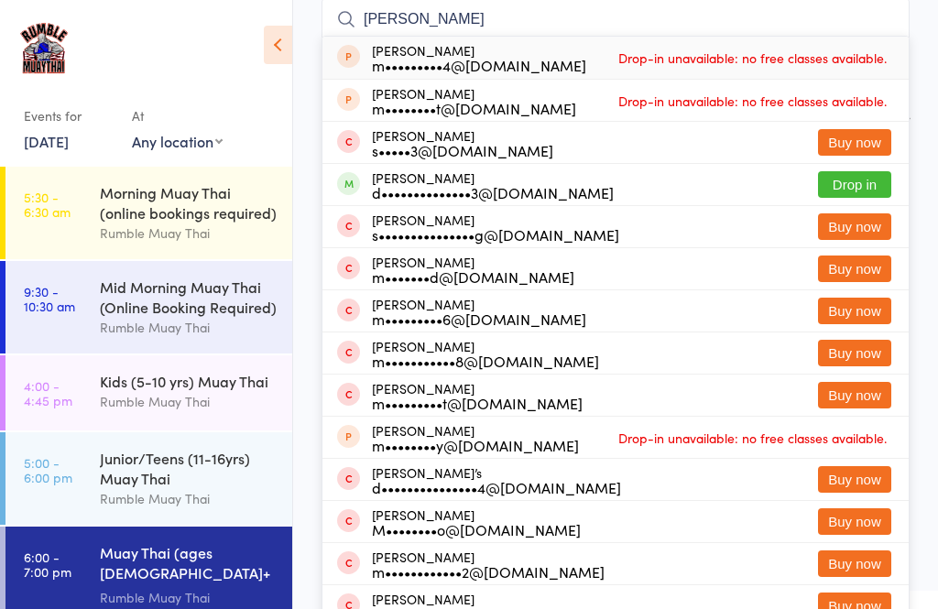
type input "[PERSON_NAME]"
click at [852, 180] on button "Drop in" at bounding box center [854, 184] width 73 height 27
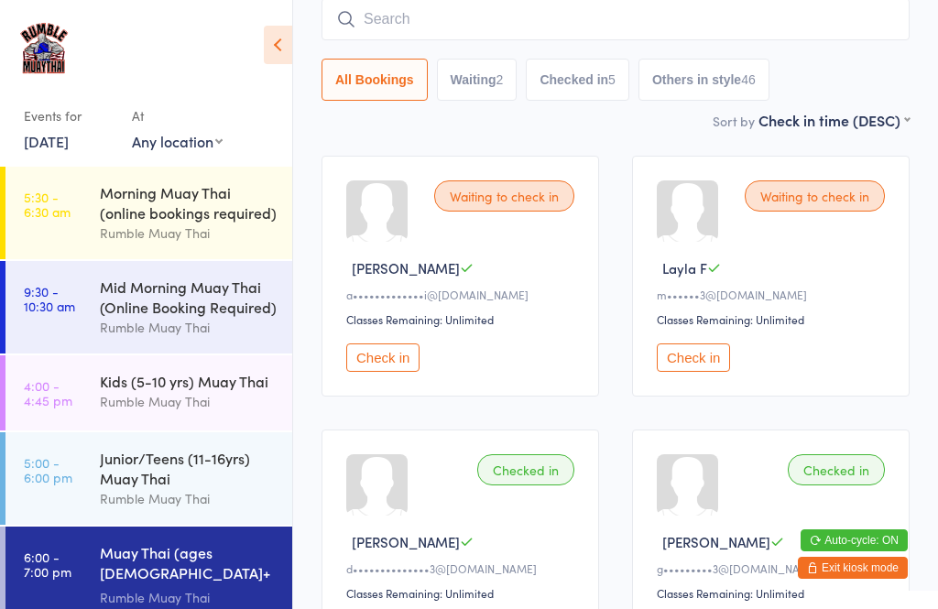
click at [484, 32] on input "search" at bounding box center [615, 19] width 588 height 42
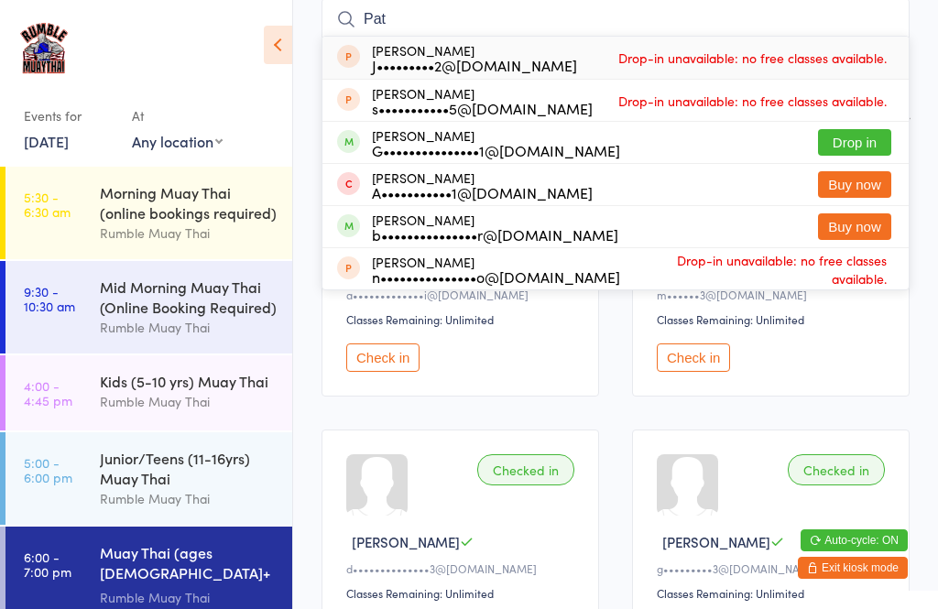
type input "Pat"
click at [853, 132] on button "Drop in" at bounding box center [854, 142] width 73 height 27
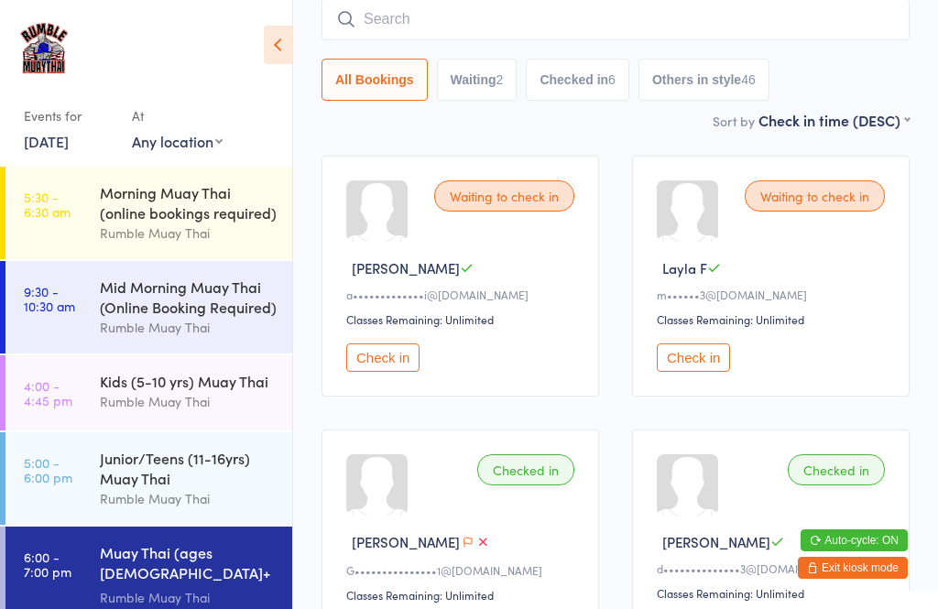
click at [430, 28] on input "search" at bounding box center [615, 19] width 588 height 42
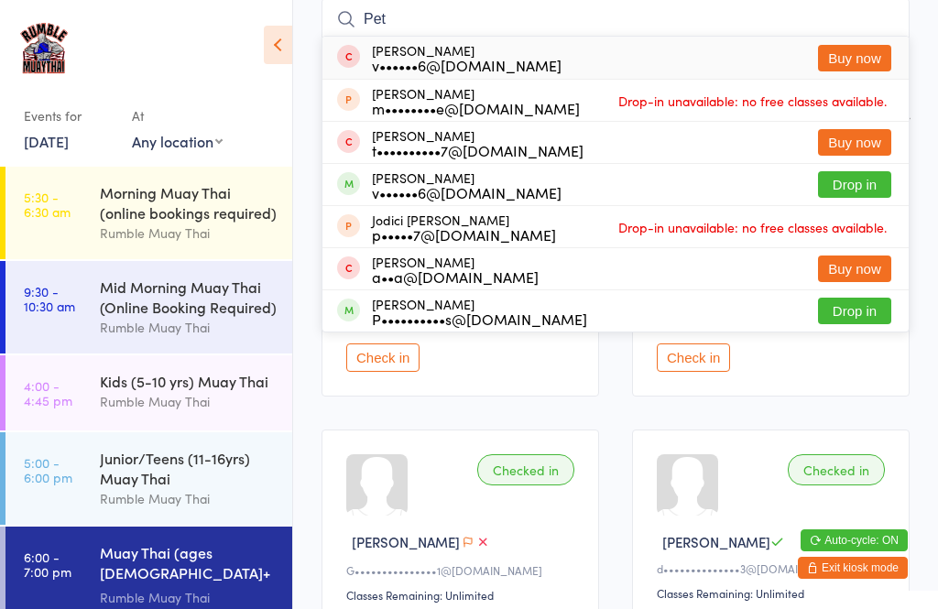
type input "Pet"
click at [867, 309] on button "Drop in" at bounding box center [854, 311] width 73 height 27
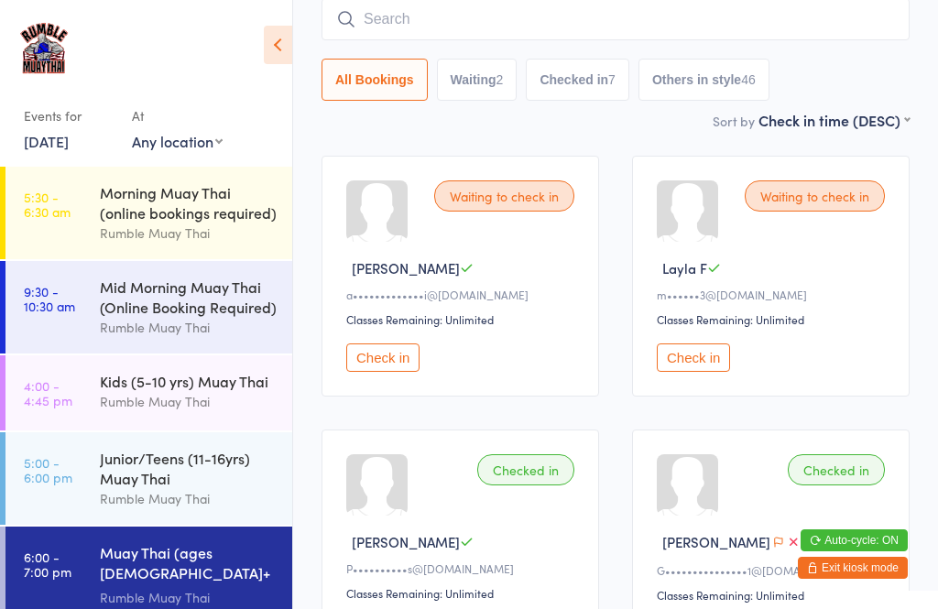
click at [731, 24] on input "search" at bounding box center [615, 19] width 588 height 42
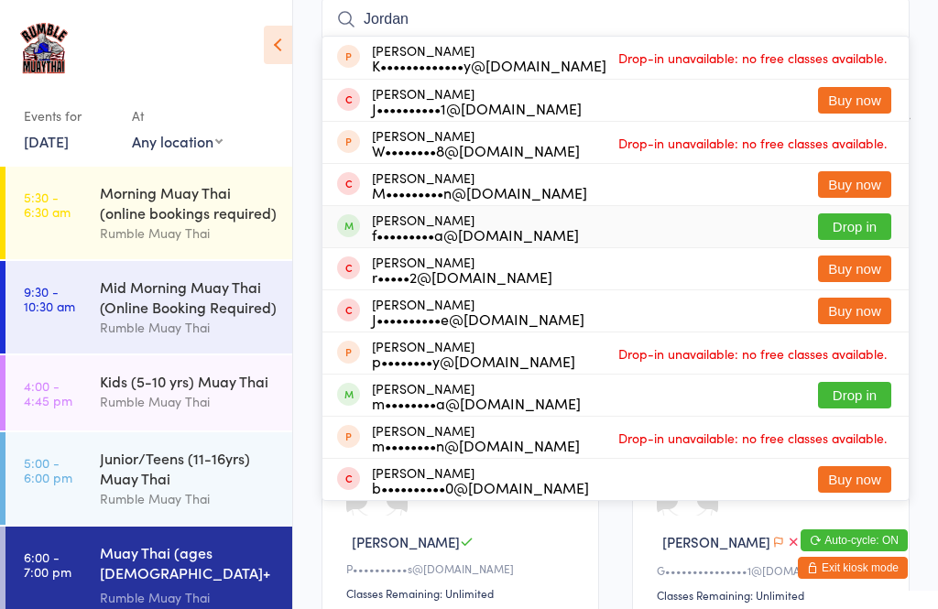
type input "Jordan"
click at [855, 229] on button "Drop in" at bounding box center [854, 226] width 73 height 27
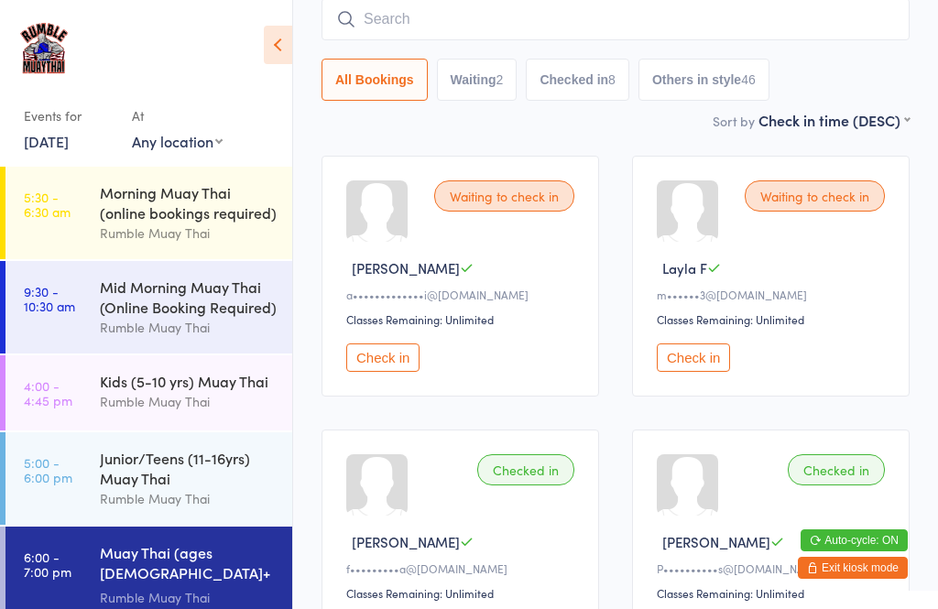
click at [675, 16] on input "search" at bounding box center [615, 19] width 588 height 42
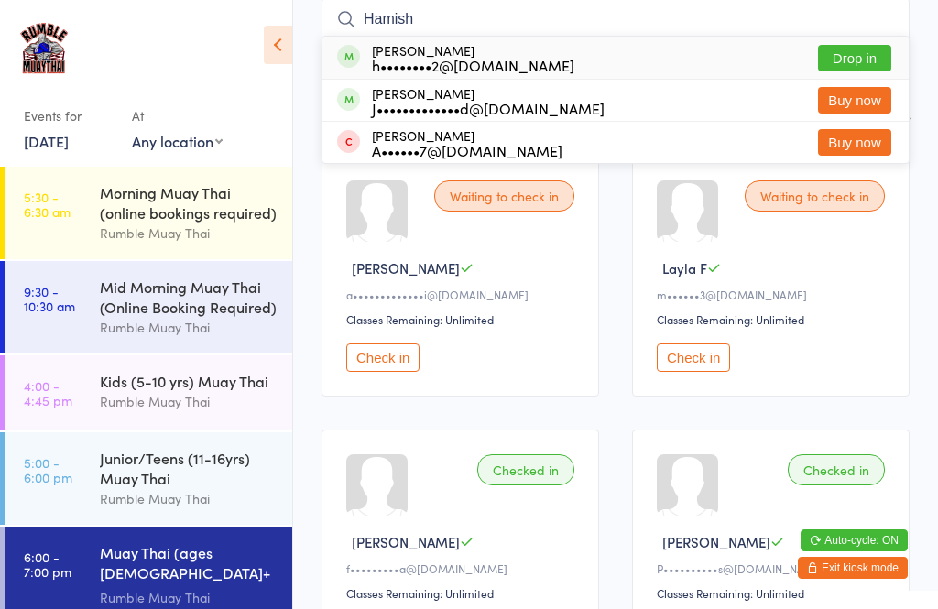
type input "Hamish"
click at [856, 48] on button "Drop in" at bounding box center [854, 58] width 73 height 27
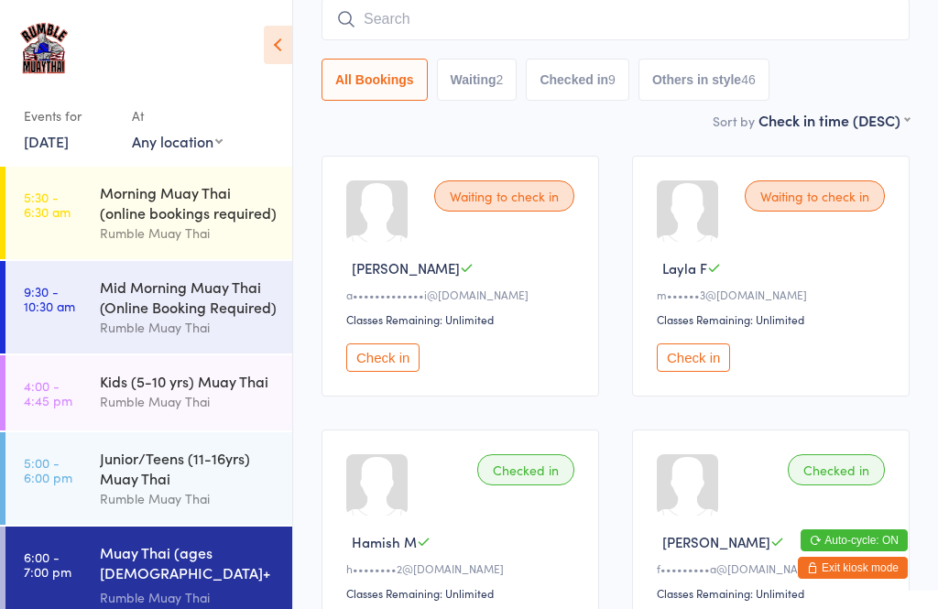
click at [694, 372] on button "Check in" at bounding box center [692, 357] width 73 height 28
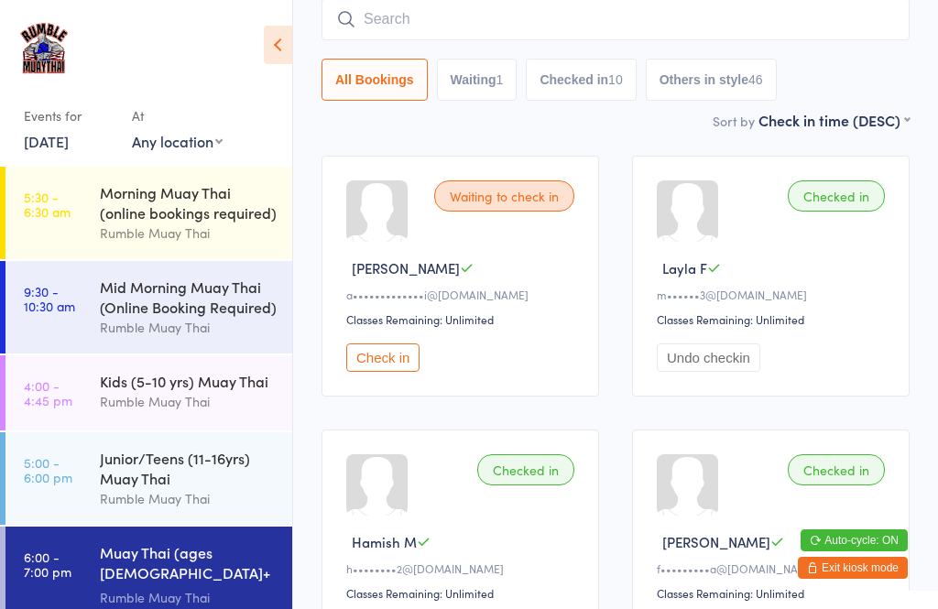
click at [390, 362] on button "Check in" at bounding box center [382, 357] width 73 height 28
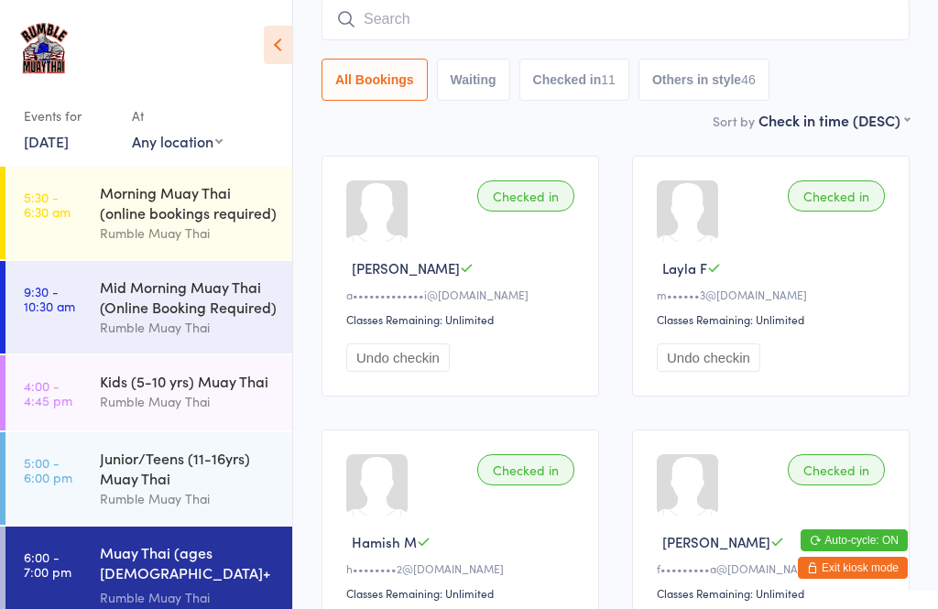
click at [553, 24] on input "search" at bounding box center [615, 19] width 588 height 42
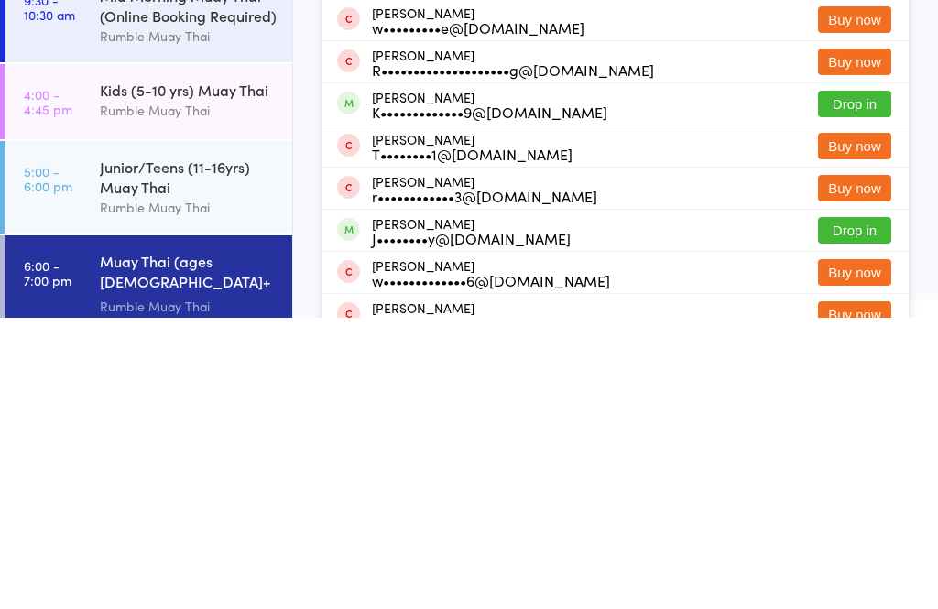
type input "Will"
click at [841, 382] on button "Drop in" at bounding box center [854, 395] width 73 height 27
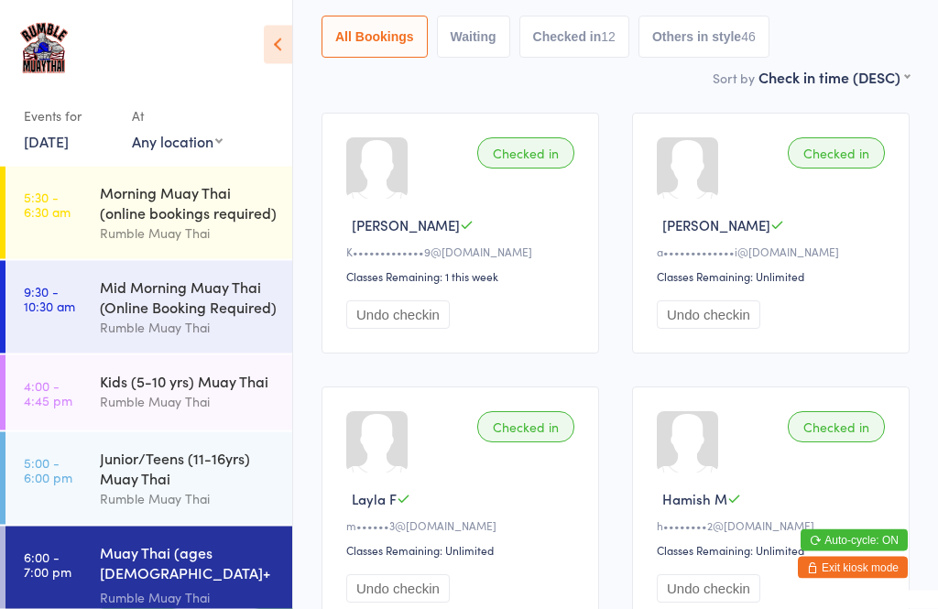
scroll to position [0, 0]
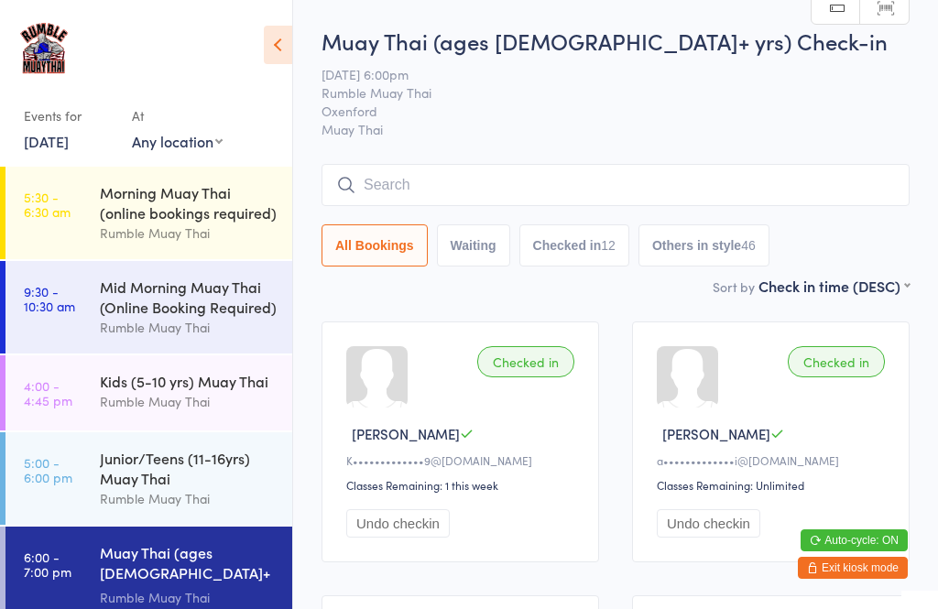
click at [448, 193] on input "search" at bounding box center [615, 185] width 588 height 42
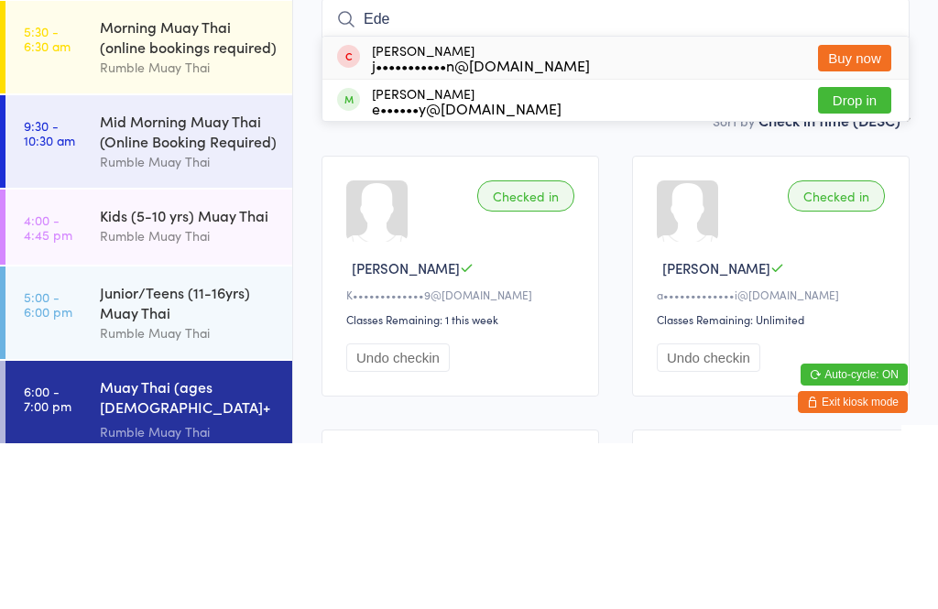
type input "Ede"
click at [869, 253] on button "Drop in" at bounding box center [854, 266] width 73 height 27
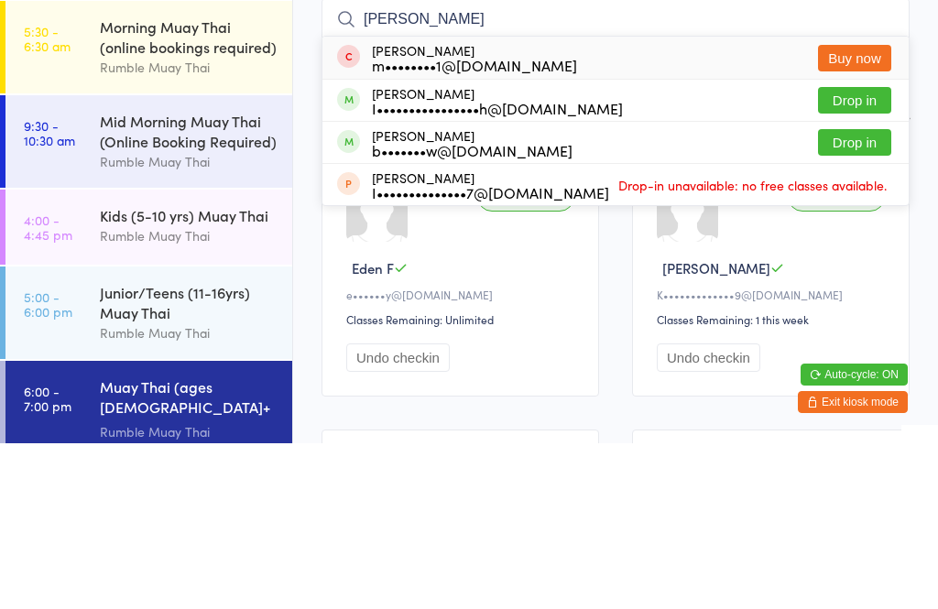
type input "[PERSON_NAME]"
click at [868, 253] on button "Drop in" at bounding box center [854, 266] width 73 height 27
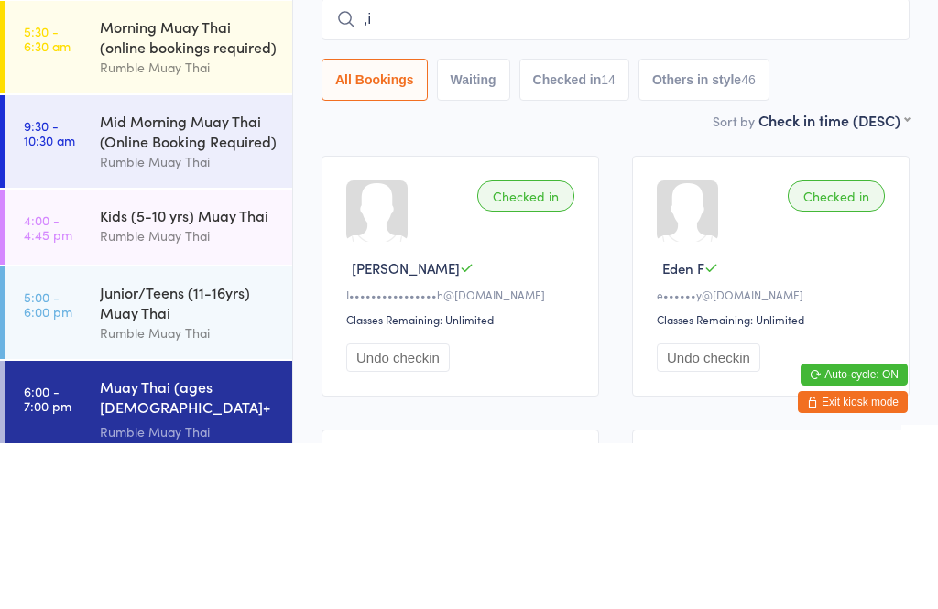
type input ","
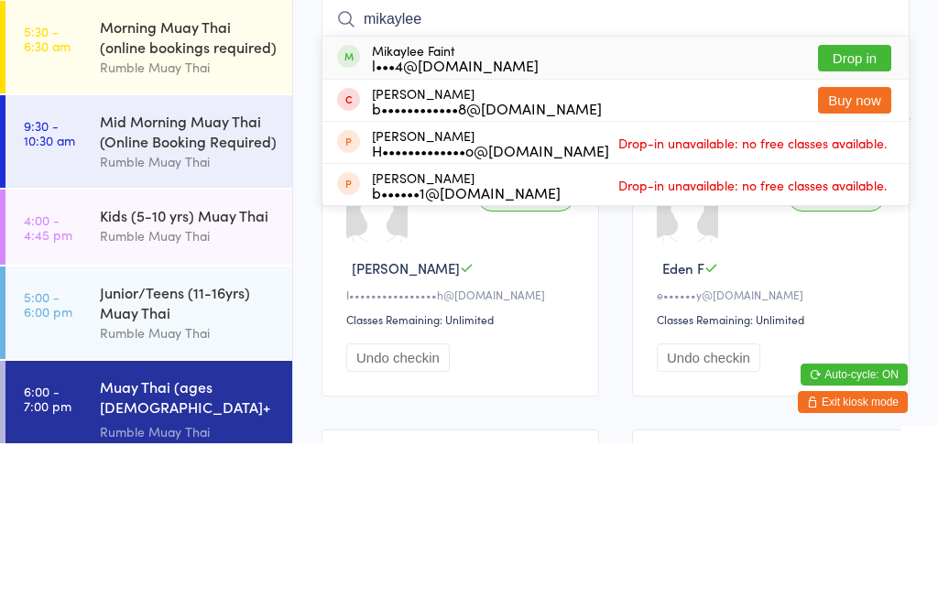
type input "mikaylee"
click at [849, 211] on button "Drop in" at bounding box center [854, 224] width 73 height 27
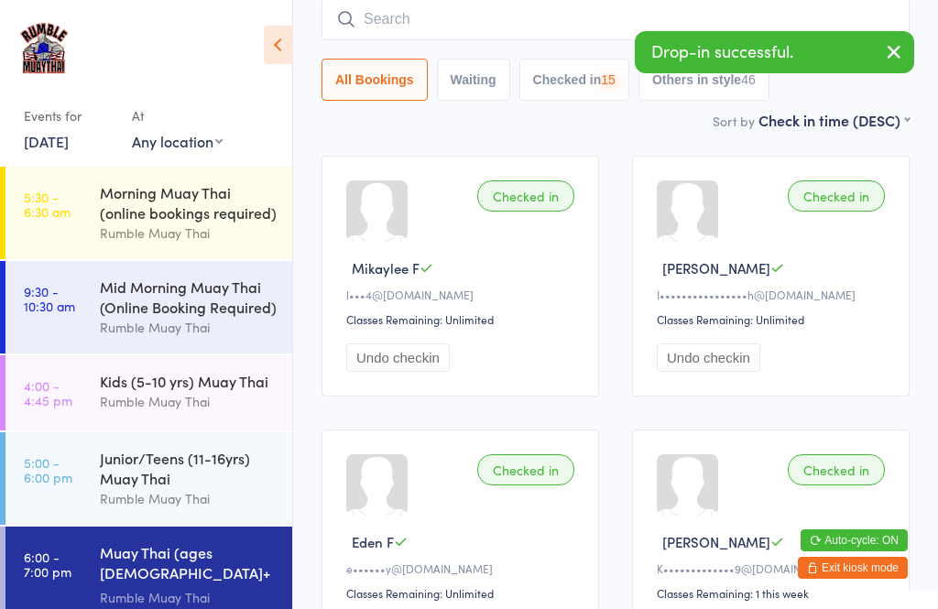
click at [380, 21] on input "search" at bounding box center [615, 19] width 588 height 42
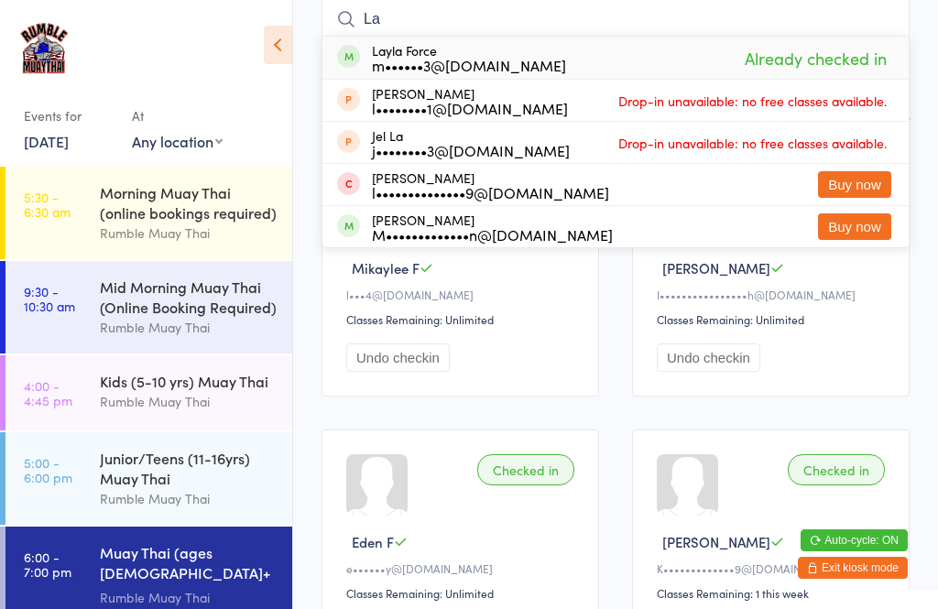
type input "L"
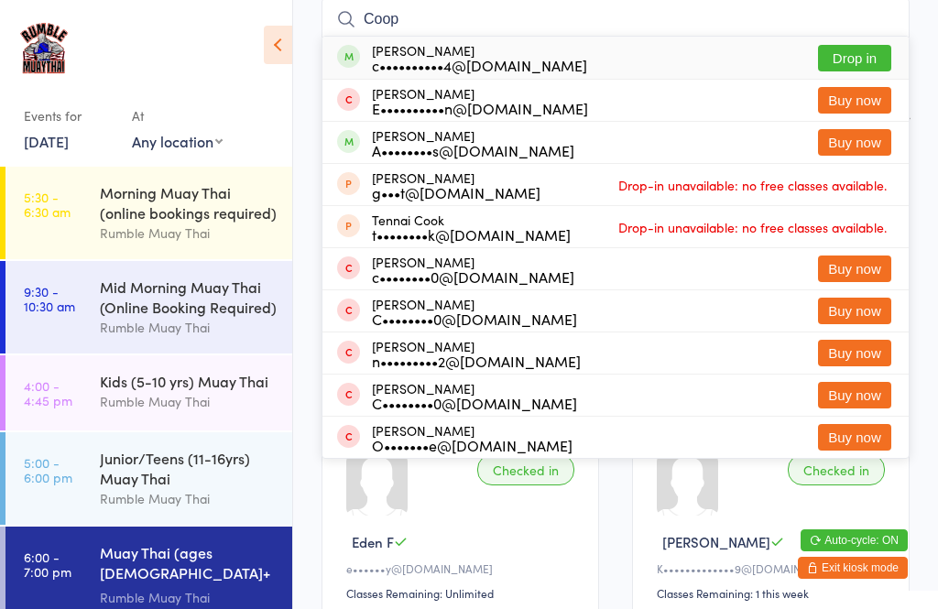
type input "Coop"
click at [838, 65] on button "Drop in" at bounding box center [854, 58] width 73 height 27
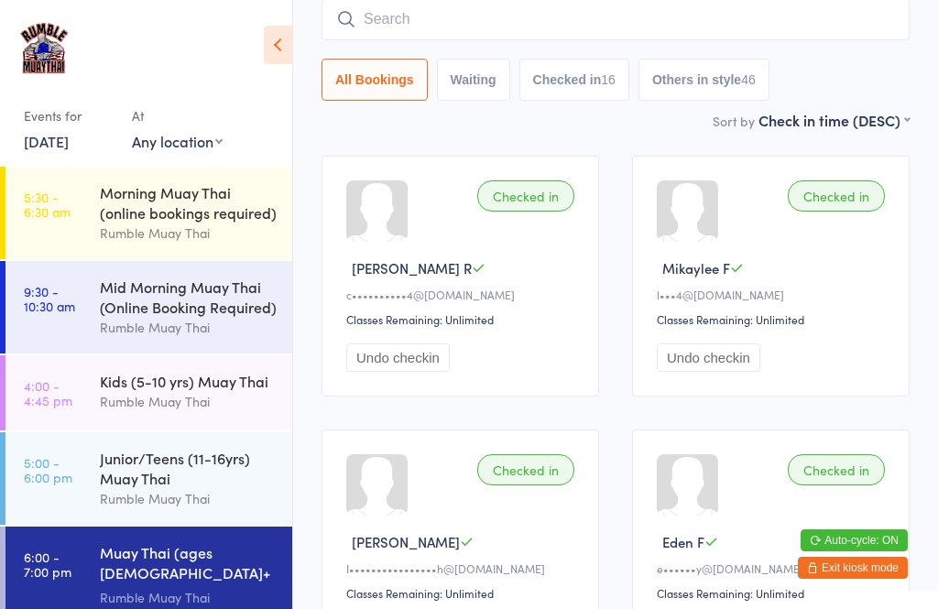
click at [758, 20] on input "search" at bounding box center [615, 19] width 588 height 42
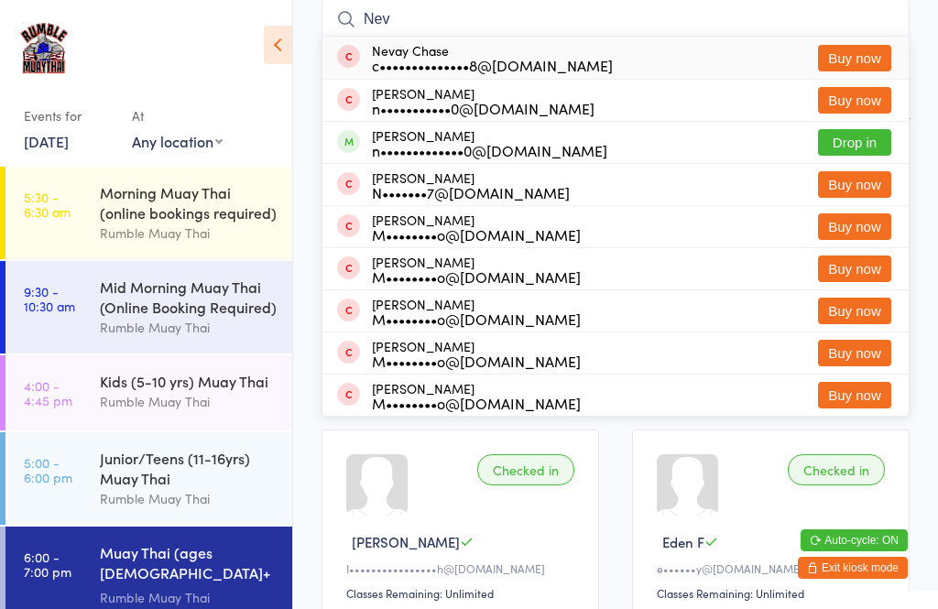
type input "Nev"
click at [873, 133] on button "Drop in" at bounding box center [854, 142] width 73 height 27
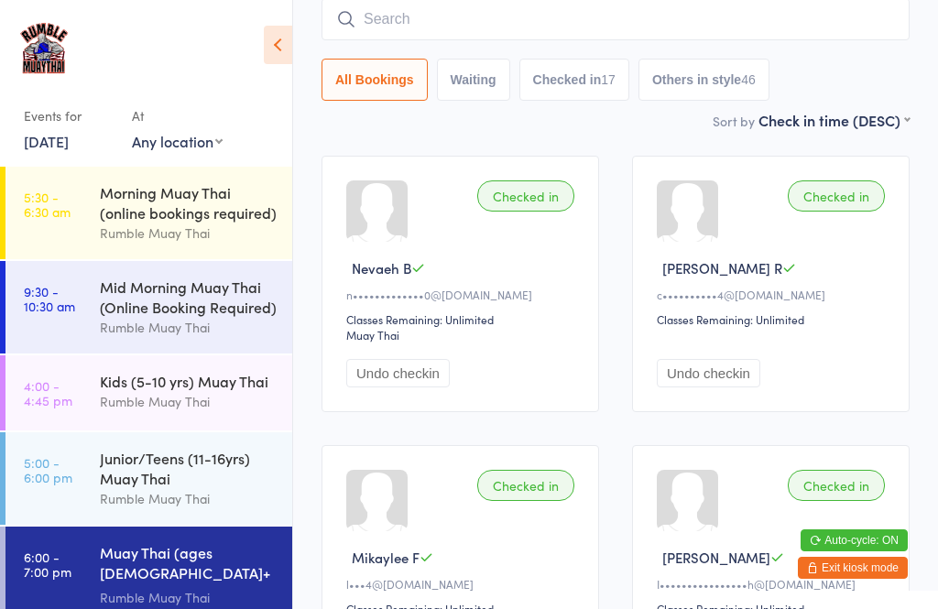
click at [387, 39] on input "search" at bounding box center [615, 19] width 588 height 42
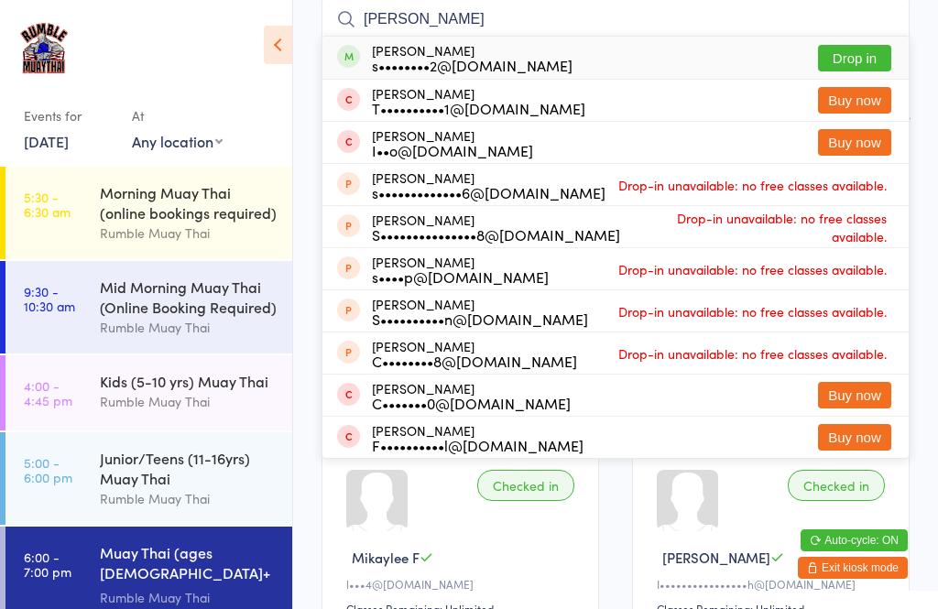
type input "[PERSON_NAME]"
click at [852, 53] on button "Drop in" at bounding box center [854, 58] width 73 height 27
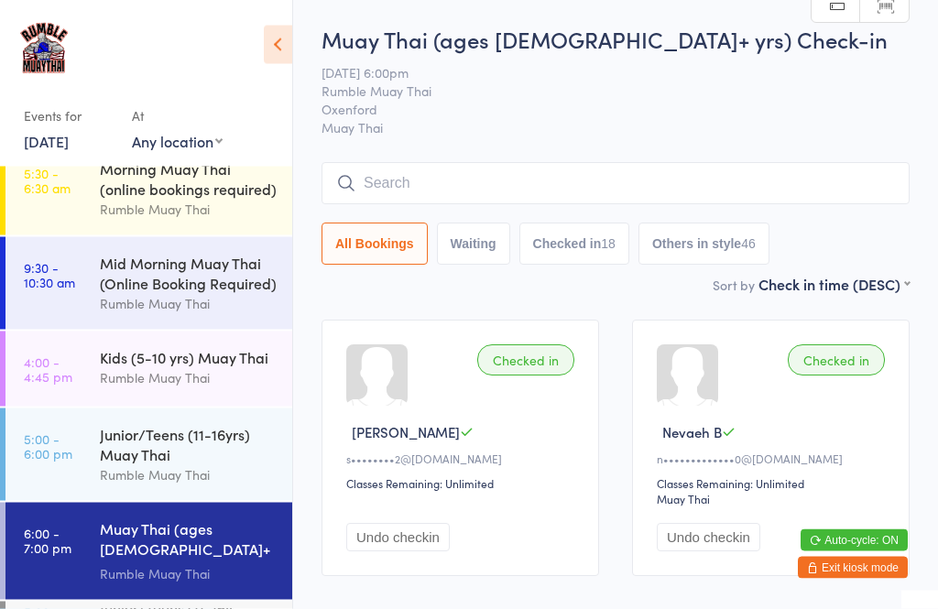
scroll to position [0, 0]
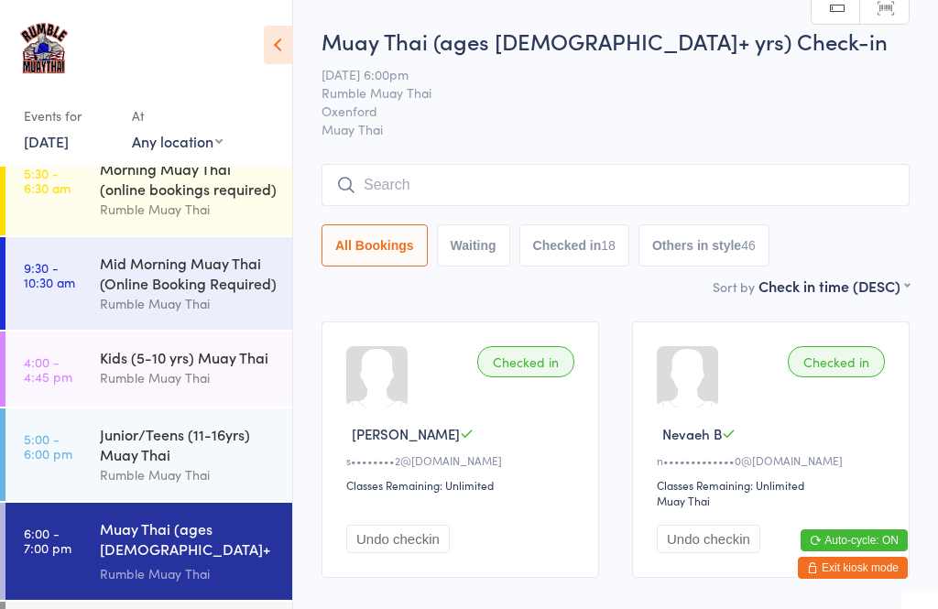
click at [404, 205] on input "search" at bounding box center [615, 185] width 588 height 42
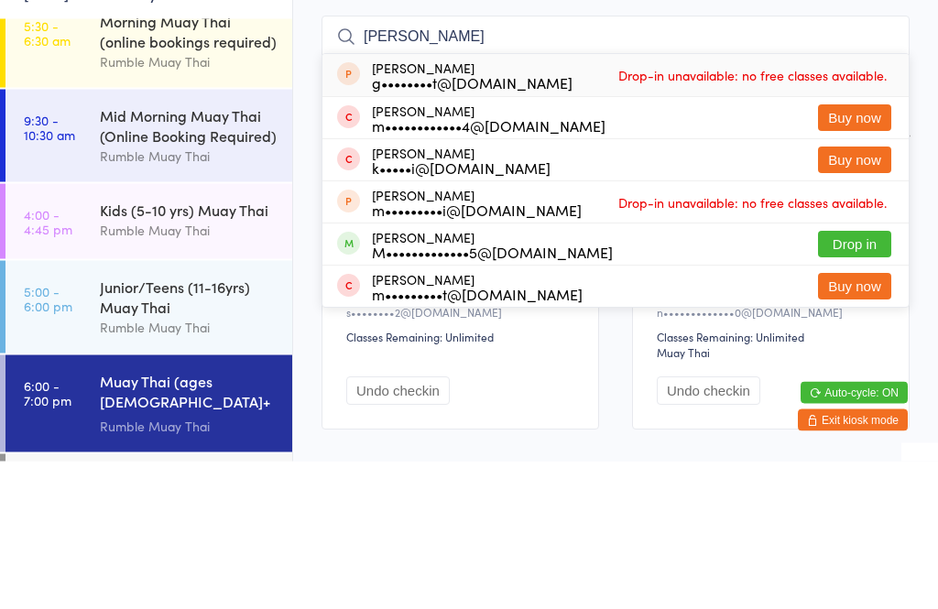
type input "[PERSON_NAME]"
click at [850, 379] on button "Drop in" at bounding box center [854, 392] width 73 height 27
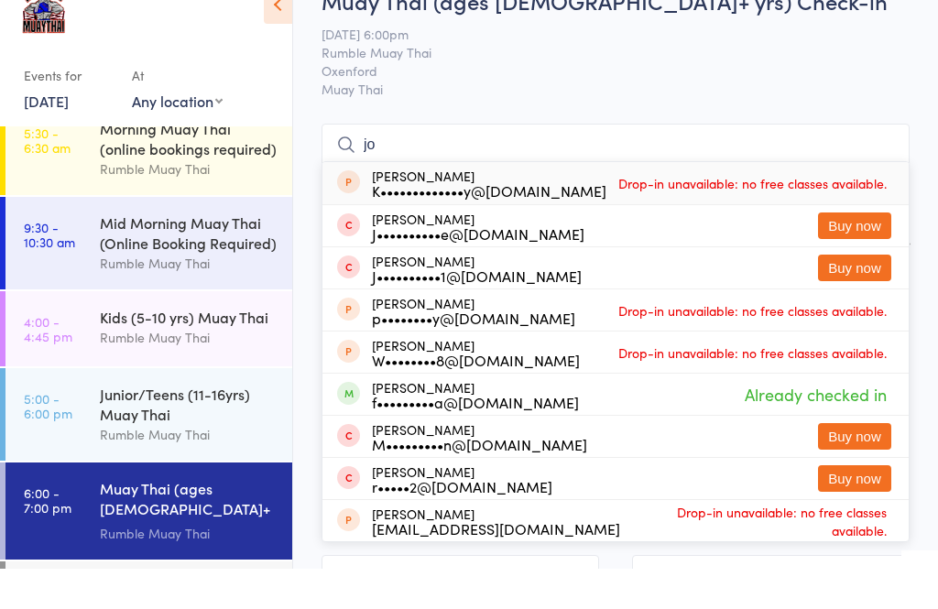
type input "j"
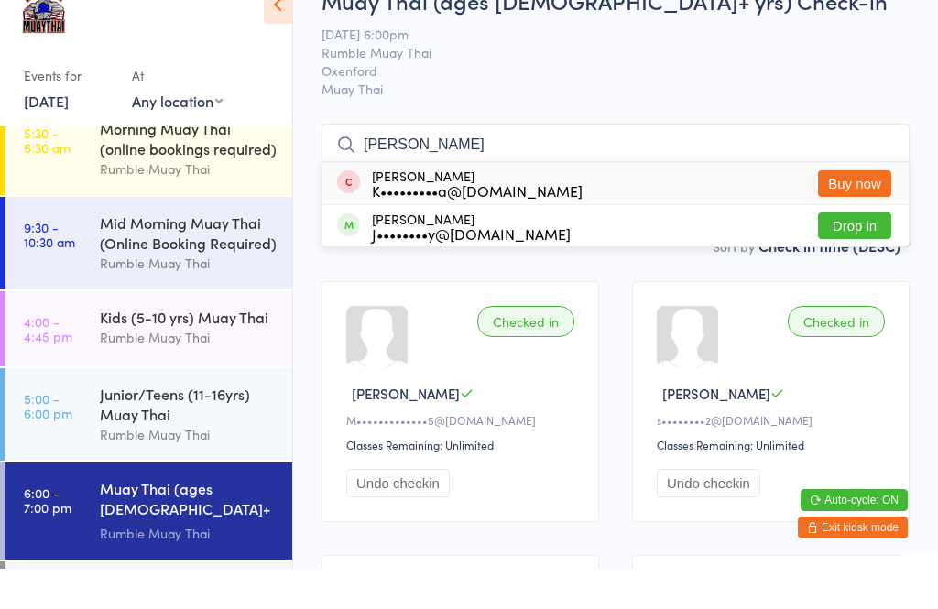
type input "[PERSON_NAME]"
click at [471, 266] on div "J••••••••y@[DOMAIN_NAME]" at bounding box center [471, 273] width 199 height 15
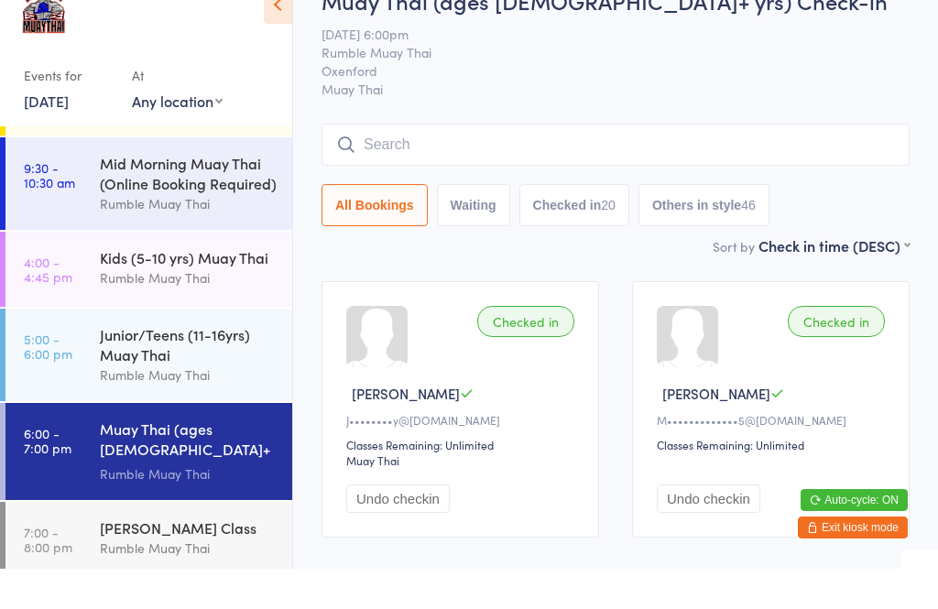
scroll to position [82, 0]
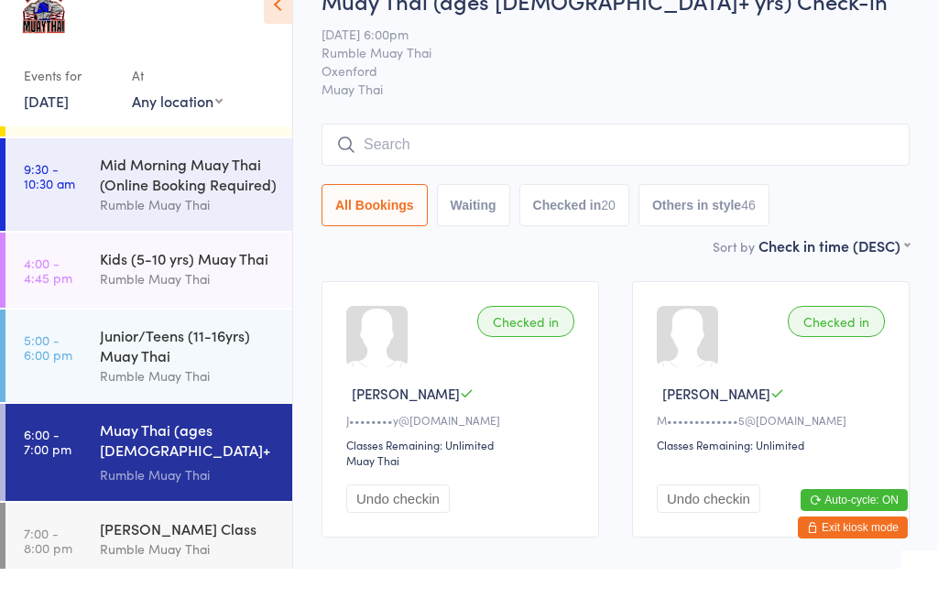
click at [812, 83] on span "Rumble Muay Thai" at bounding box center [600, 92] width 559 height 18
